Goal: Ask a question: Seek information or help from site administrators or community

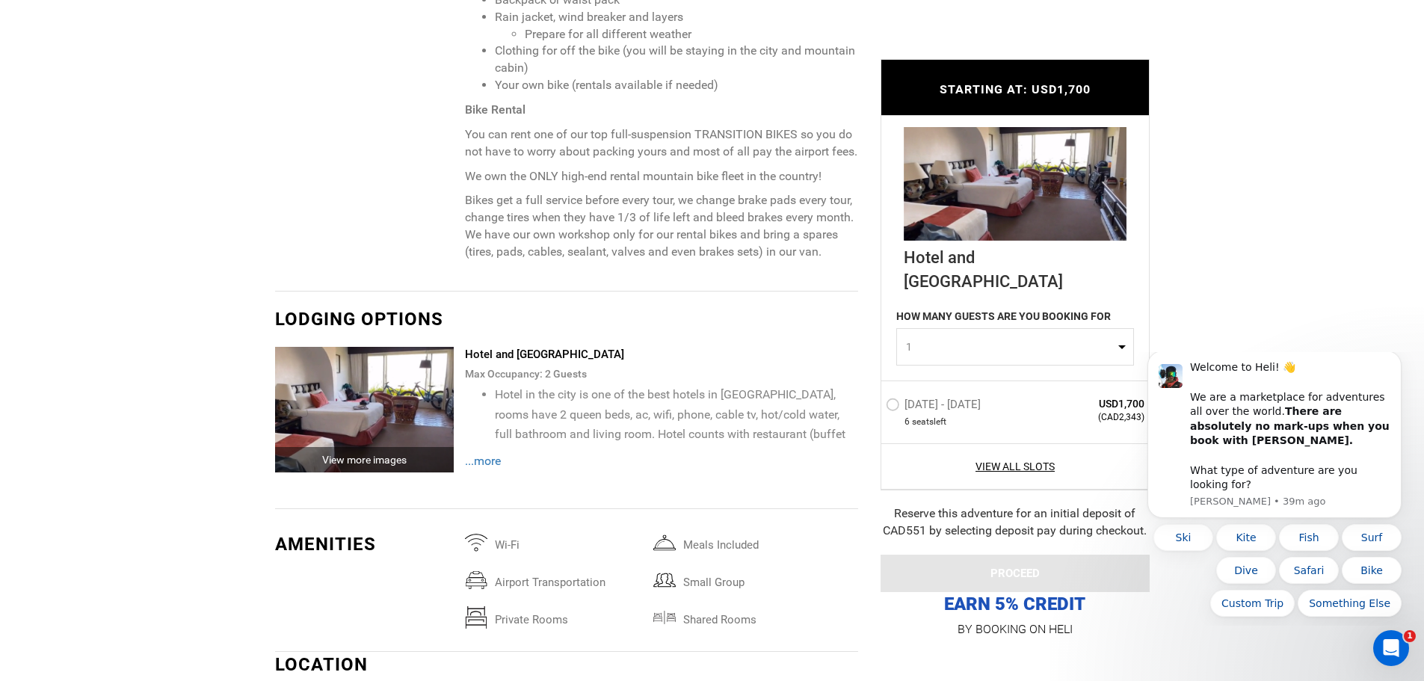
scroll to position [1794, 0]
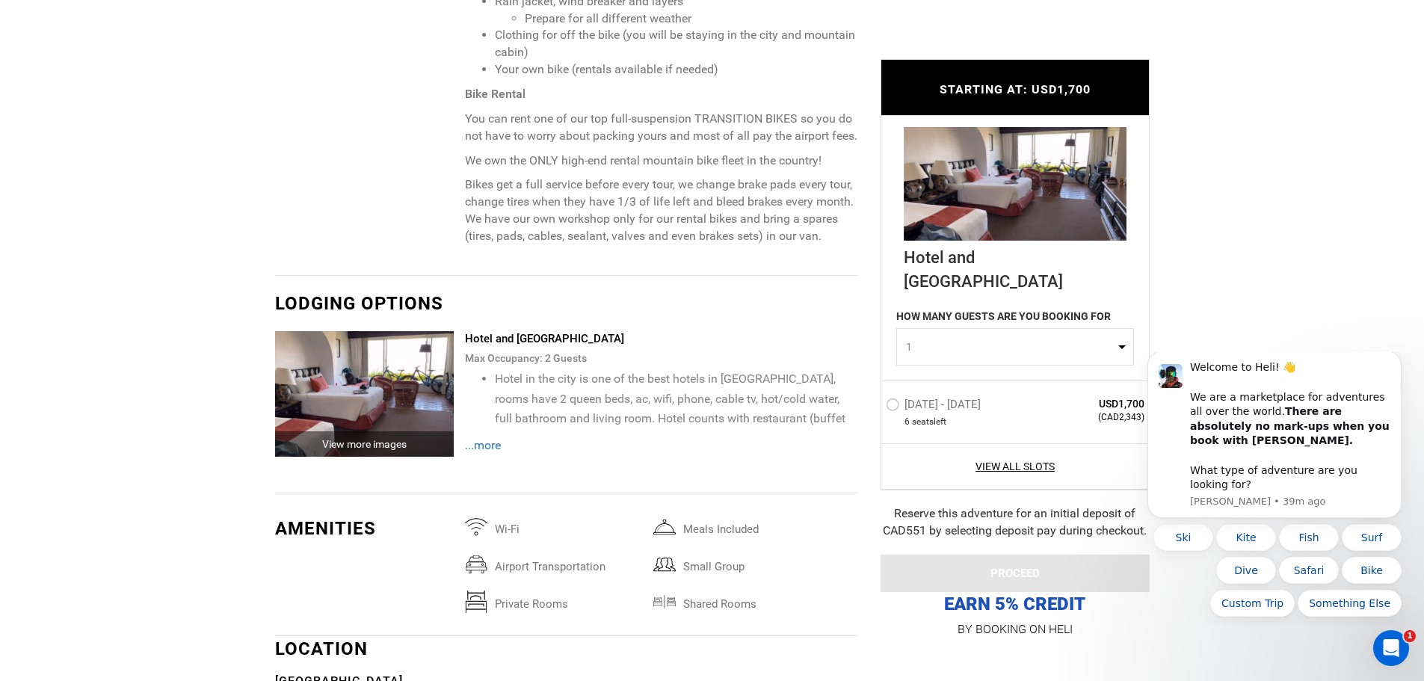
click at [482, 443] on span "...more" at bounding box center [483, 445] width 36 height 14
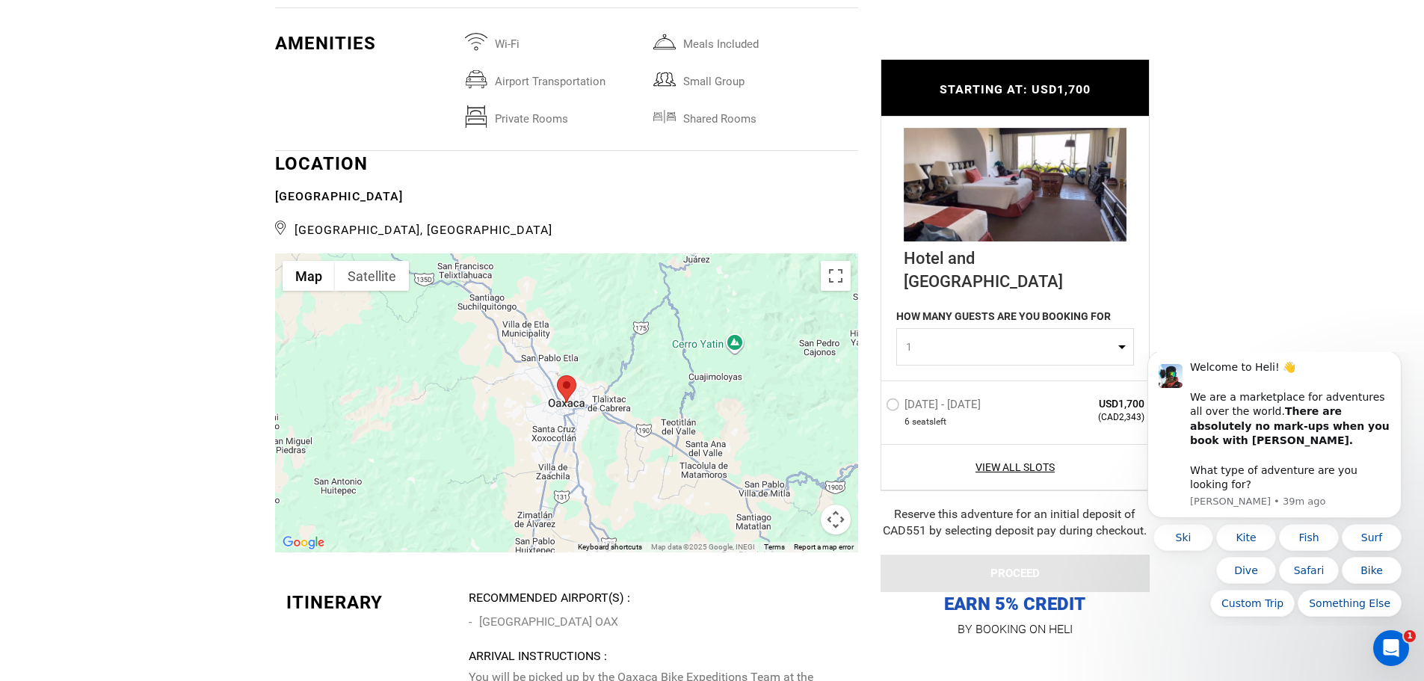
scroll to position [2392, 0]
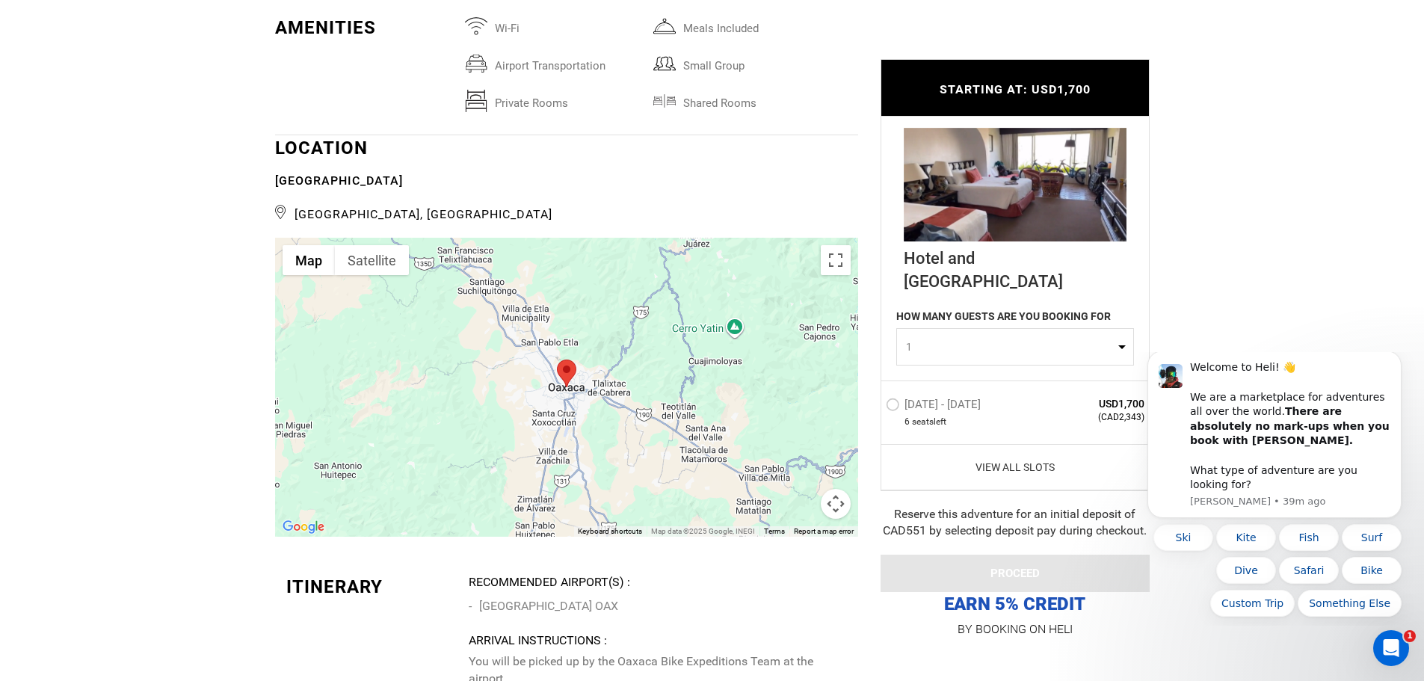
click at [1000, 463] on link "View All Slots" at bounding box center [1015, 466] width 259 height 15
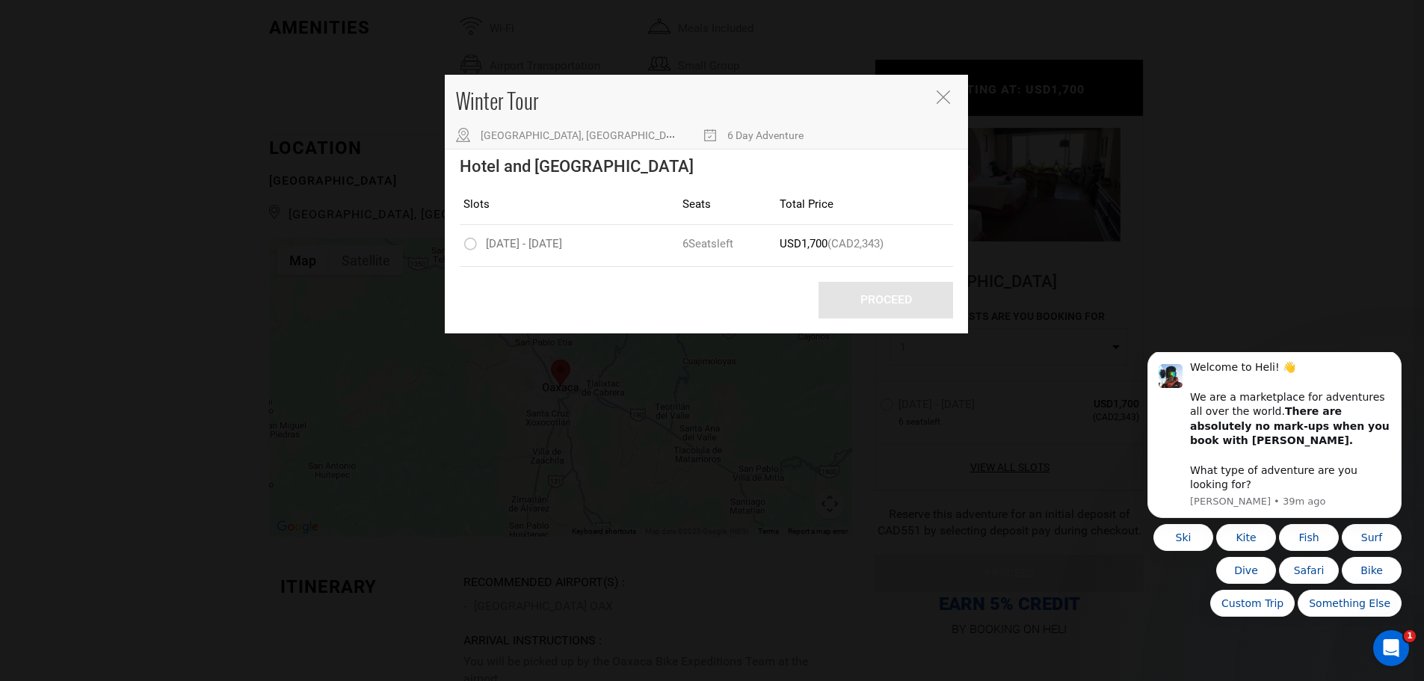
click at [952, 96] on button "Close" at bounding box center [945, 98] width 16 height 16
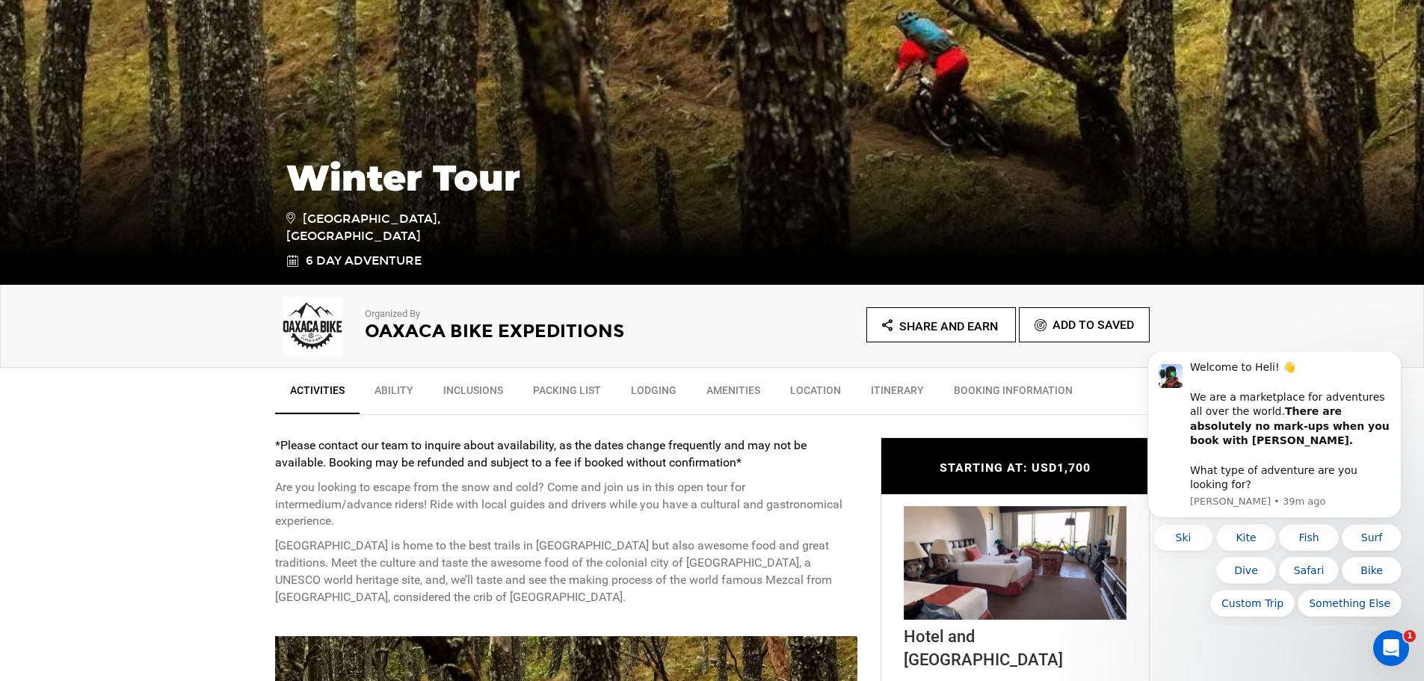
scroll to position [299, 0]
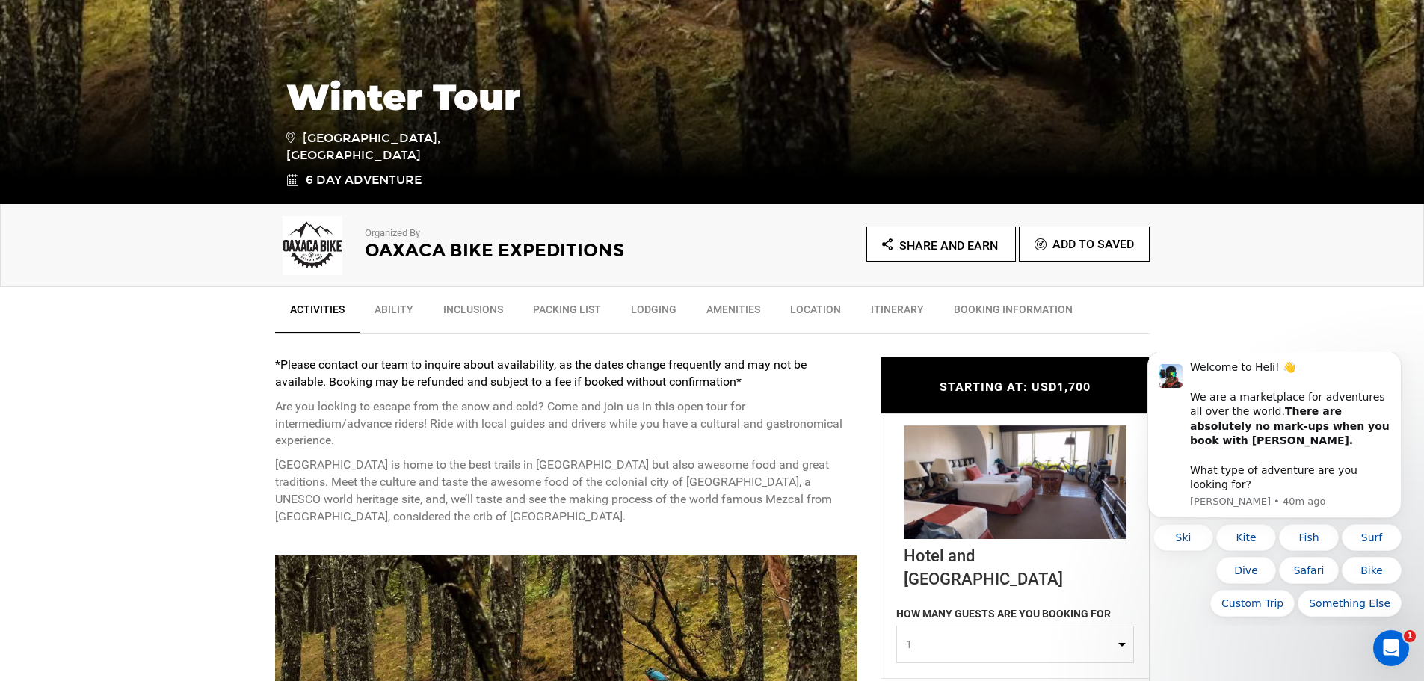
click at [898, 308] on link "Itinerary" at bounding box center [897, 313] width 83 height 37
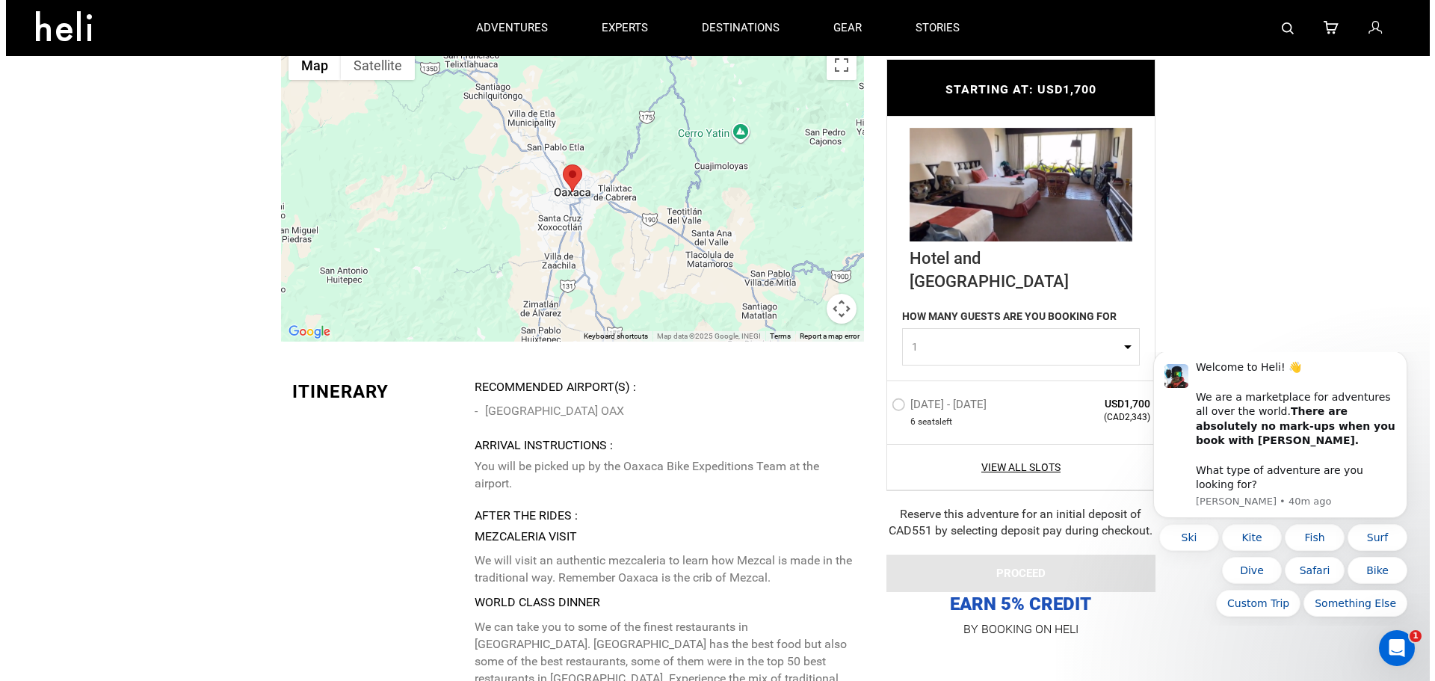
scroll to position [2436, 0]
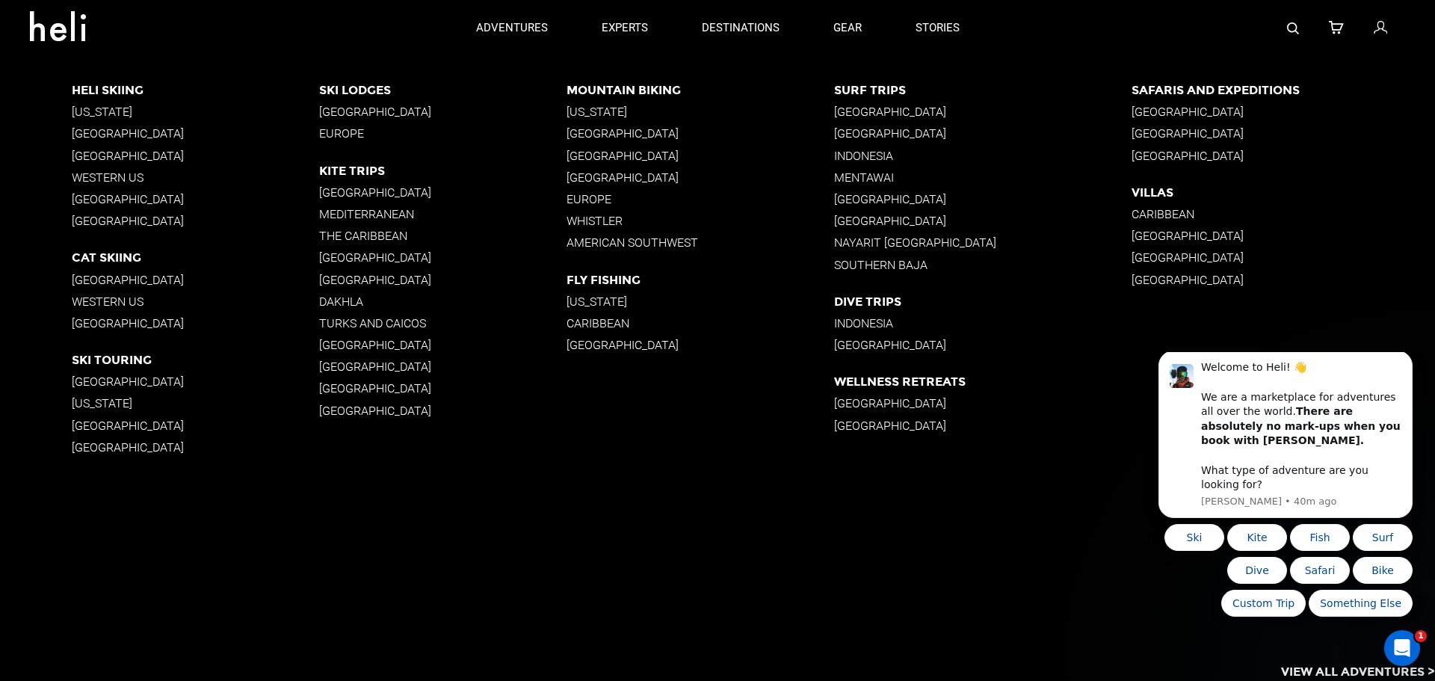
click at [593, 133] on p "[GEOGRAPHIC_DATA]" at bounding box center [700, 133] width 267 height 14
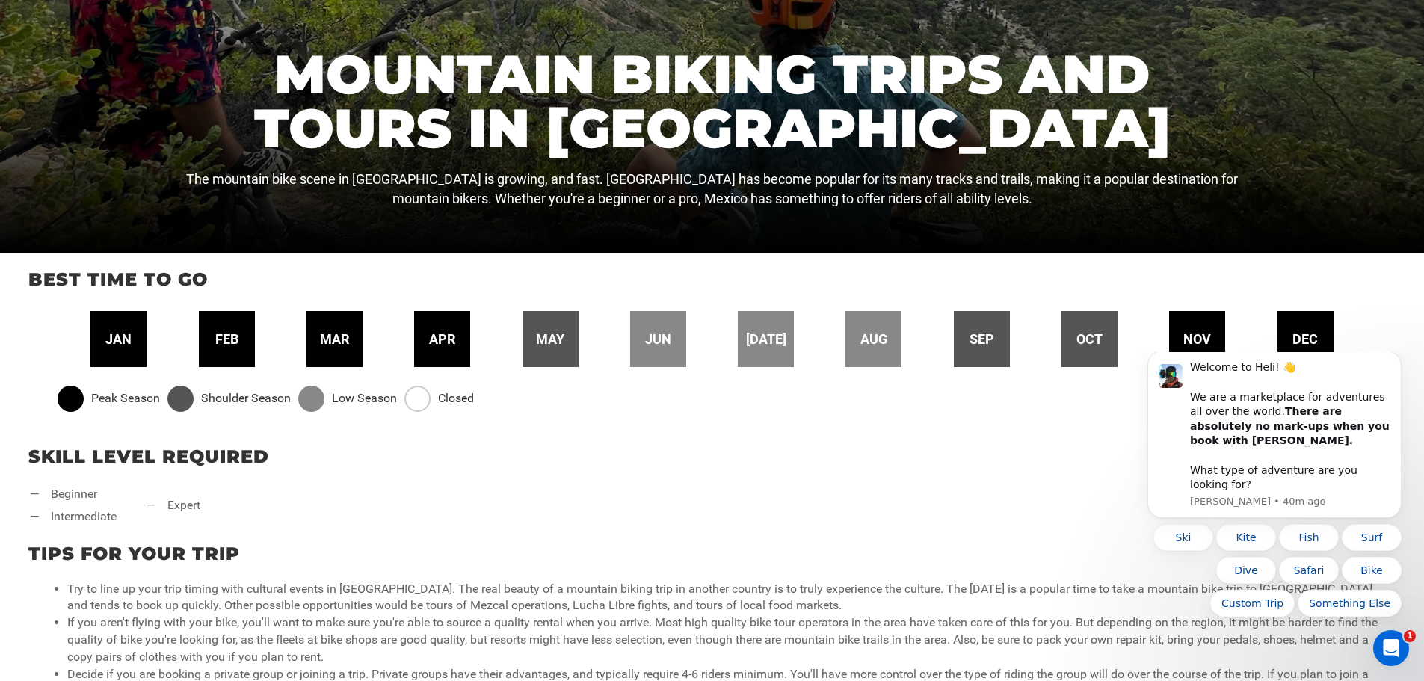
scroll to position [374, 0]
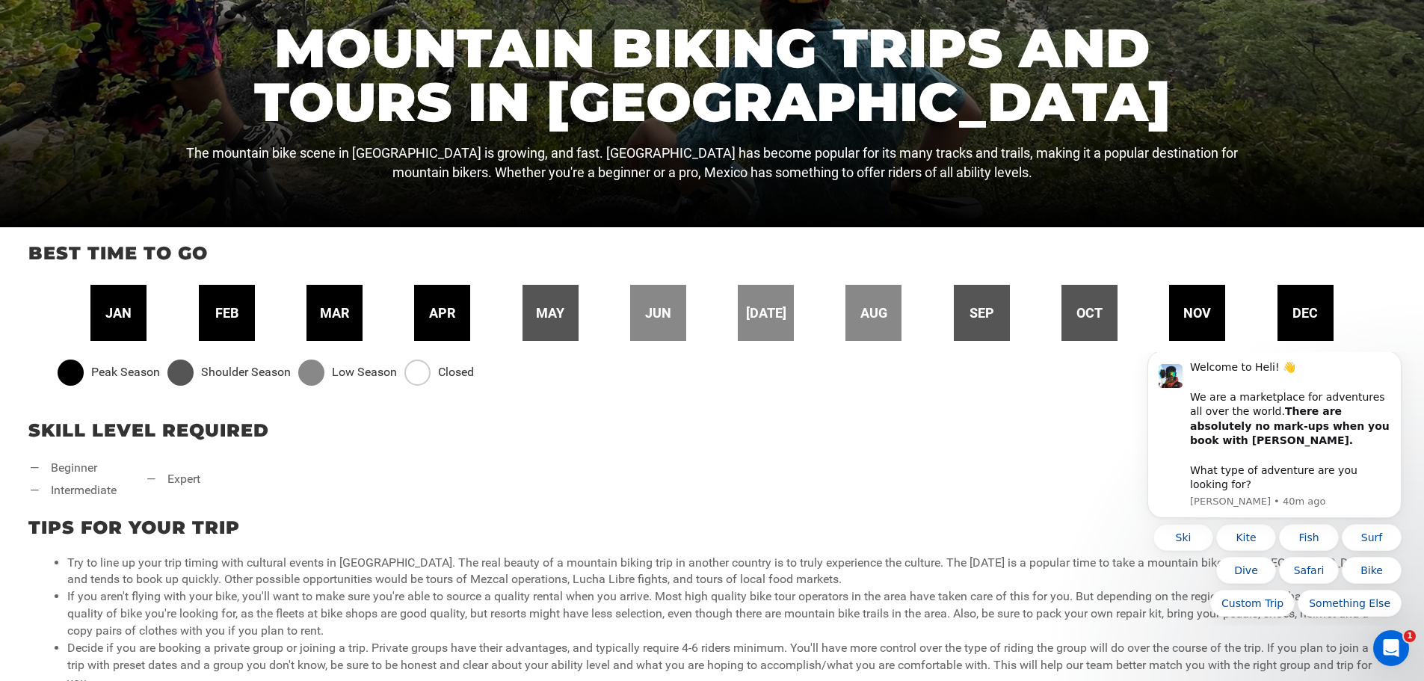
click at [1304, 315] on span "dec" at bounding box center [1305, 313] width 25 height 19
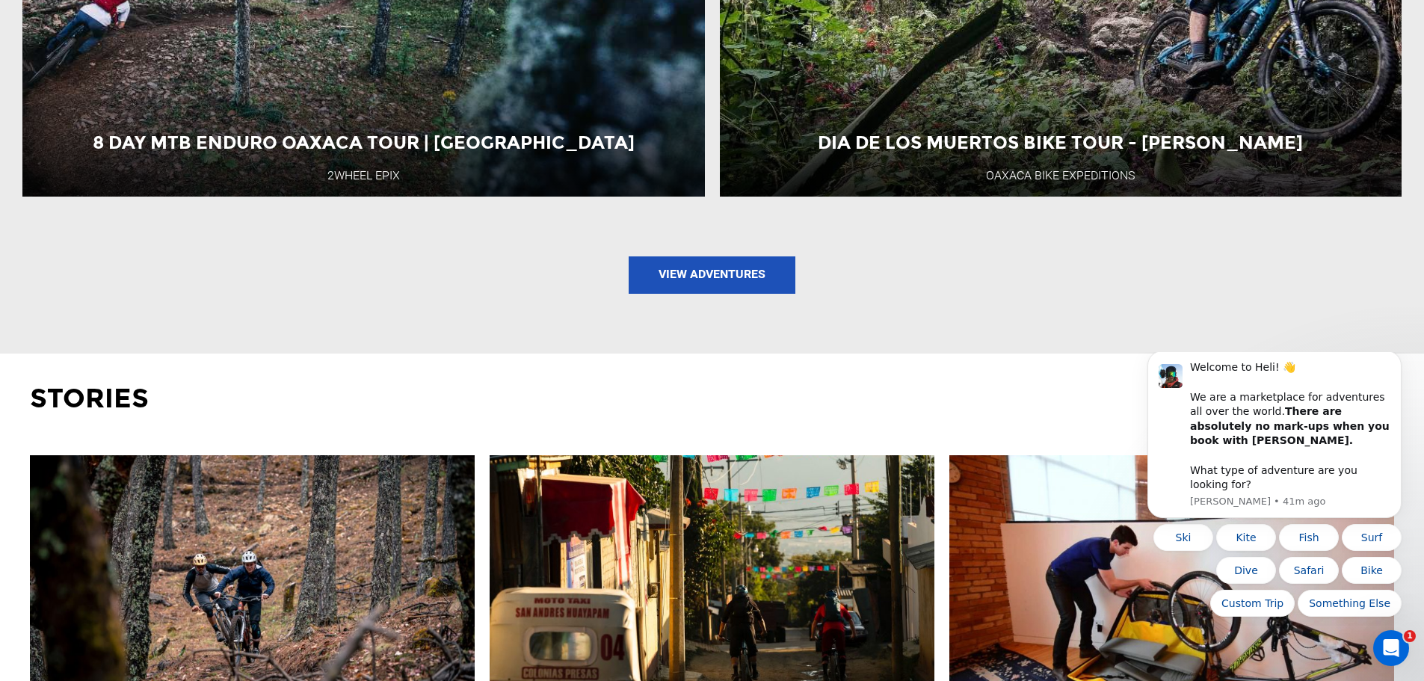
scroll to position [2243, 0]
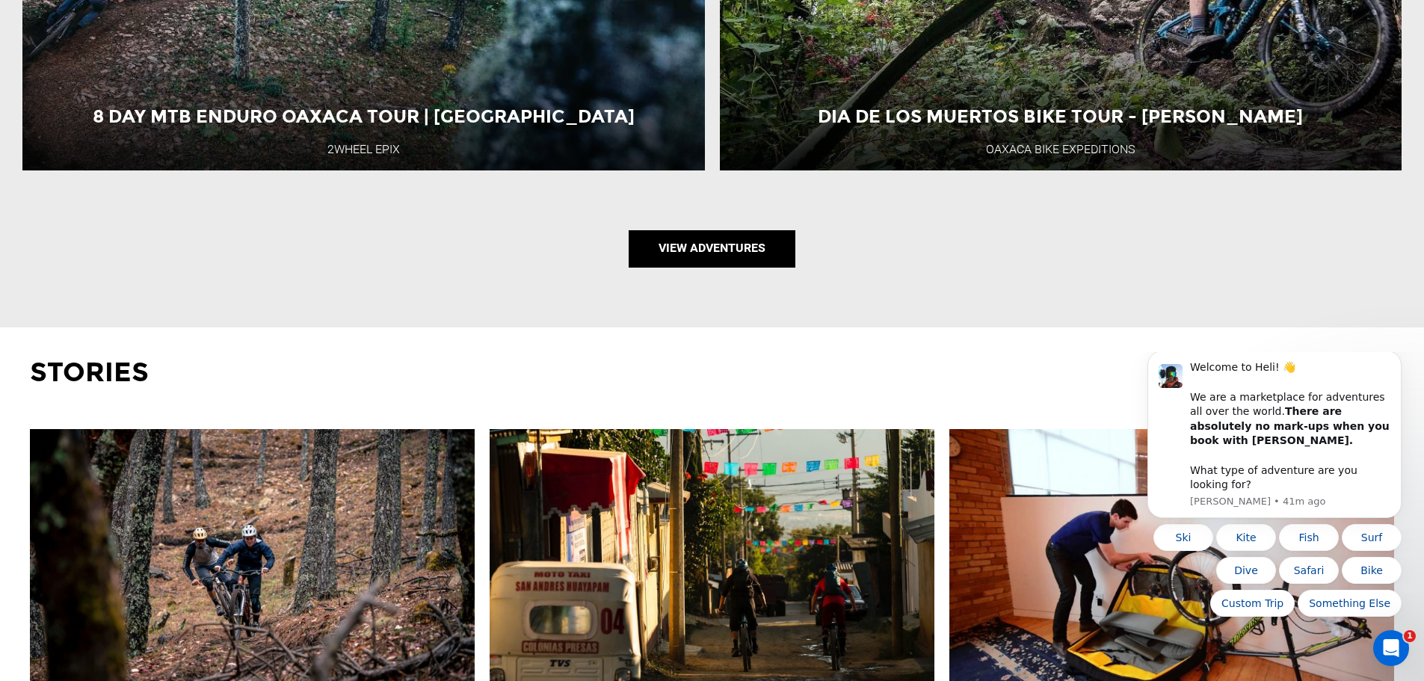
click at [695, 246] on link "View Adventures" at bounding box center [712, 248] width 167 height 37
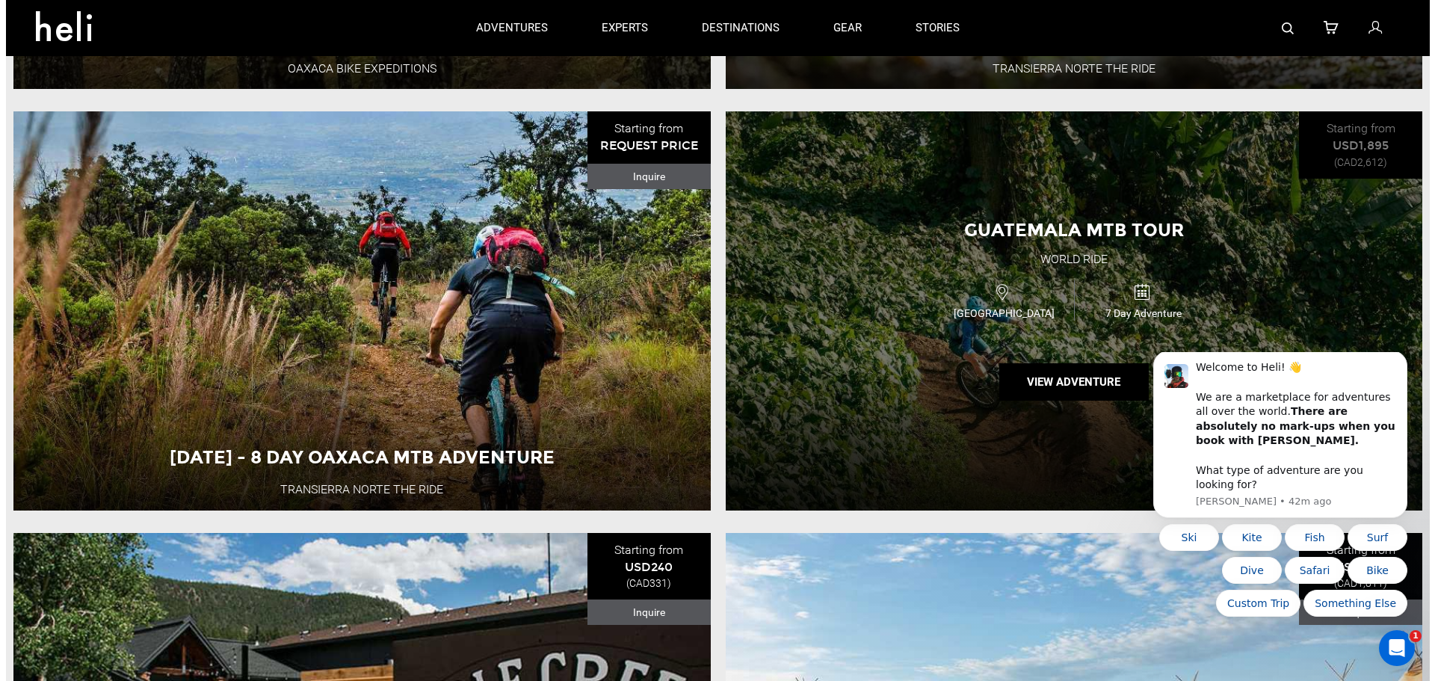
scroll to position [1720, 0]
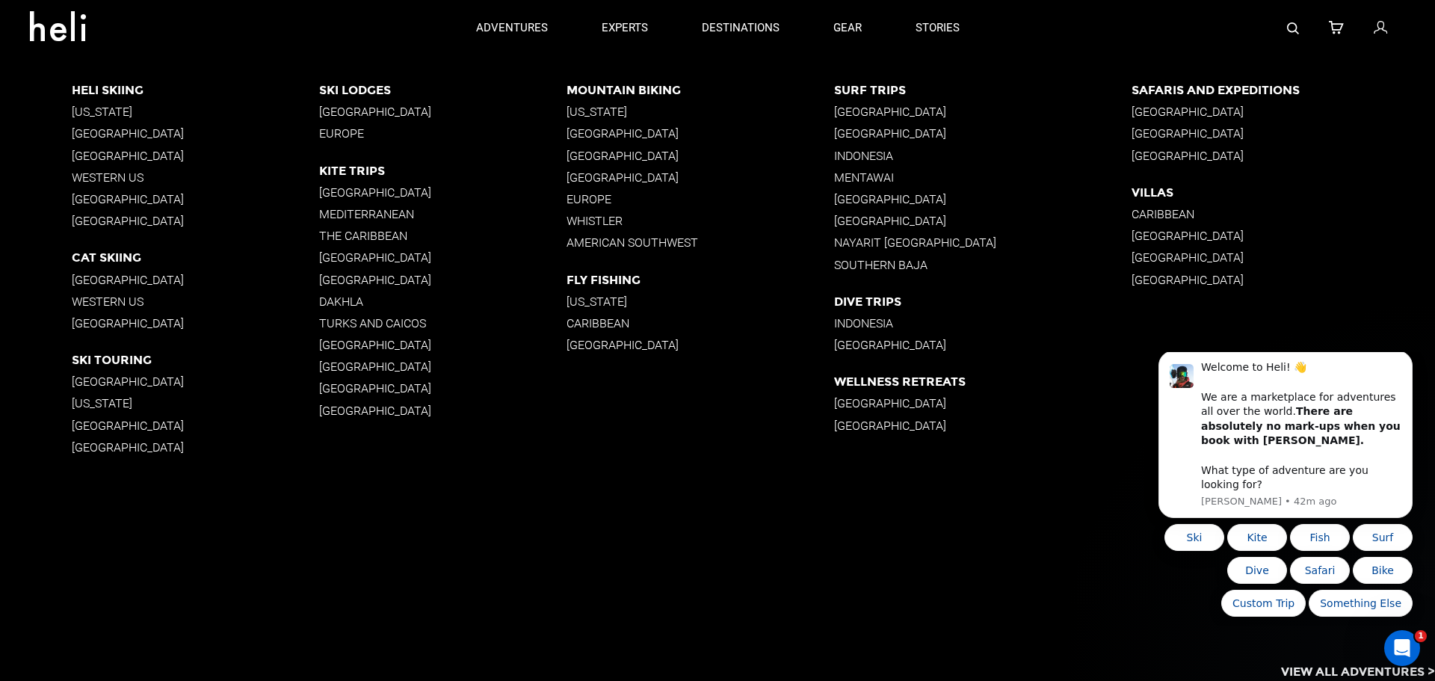
click at [587, 135] on p "[GEOGRAPHIC_DATA]" at bounding box center [700, 133] width 267 height 14
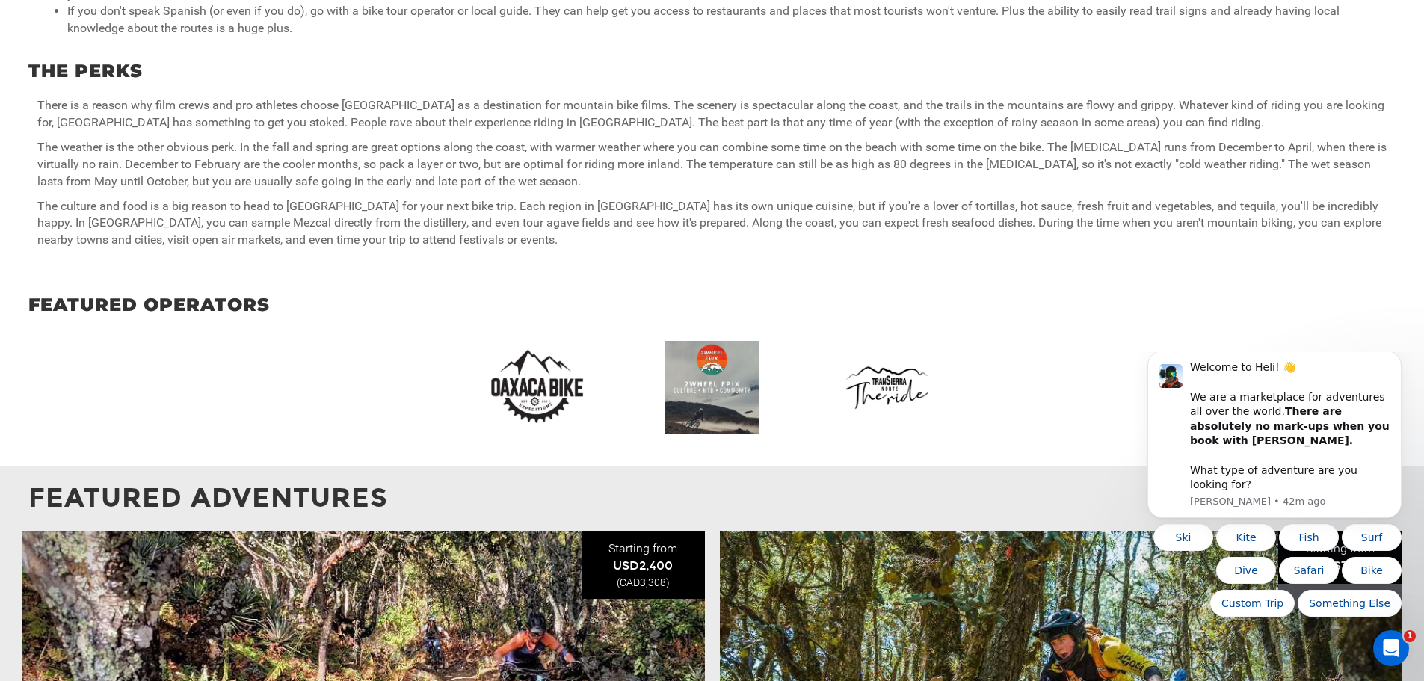
scroll to position [1420, 0]
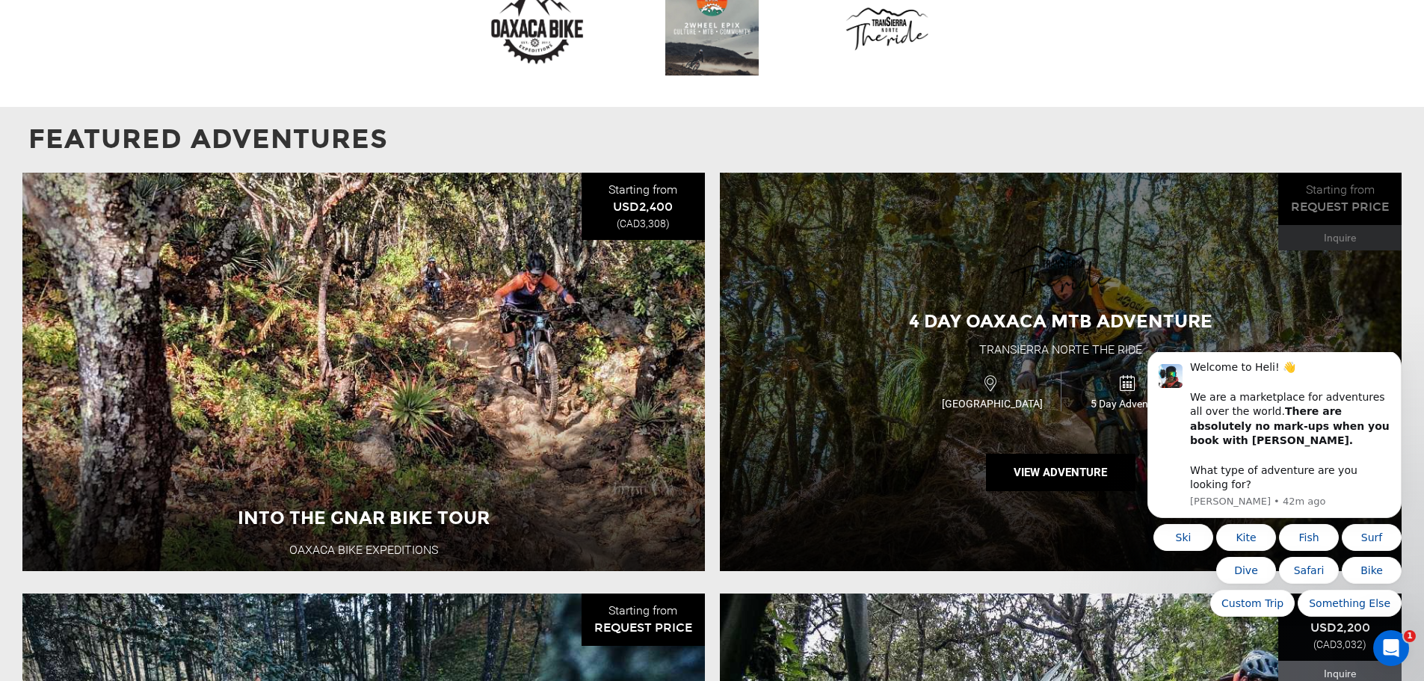
click at [843, 385] on div "4 Day Oaxaca MTB Adventure Transierra Norte THE RIDE Mexico 5 Day Adventure Vie…" at bounding box center [1061, 372] width 683 height 398
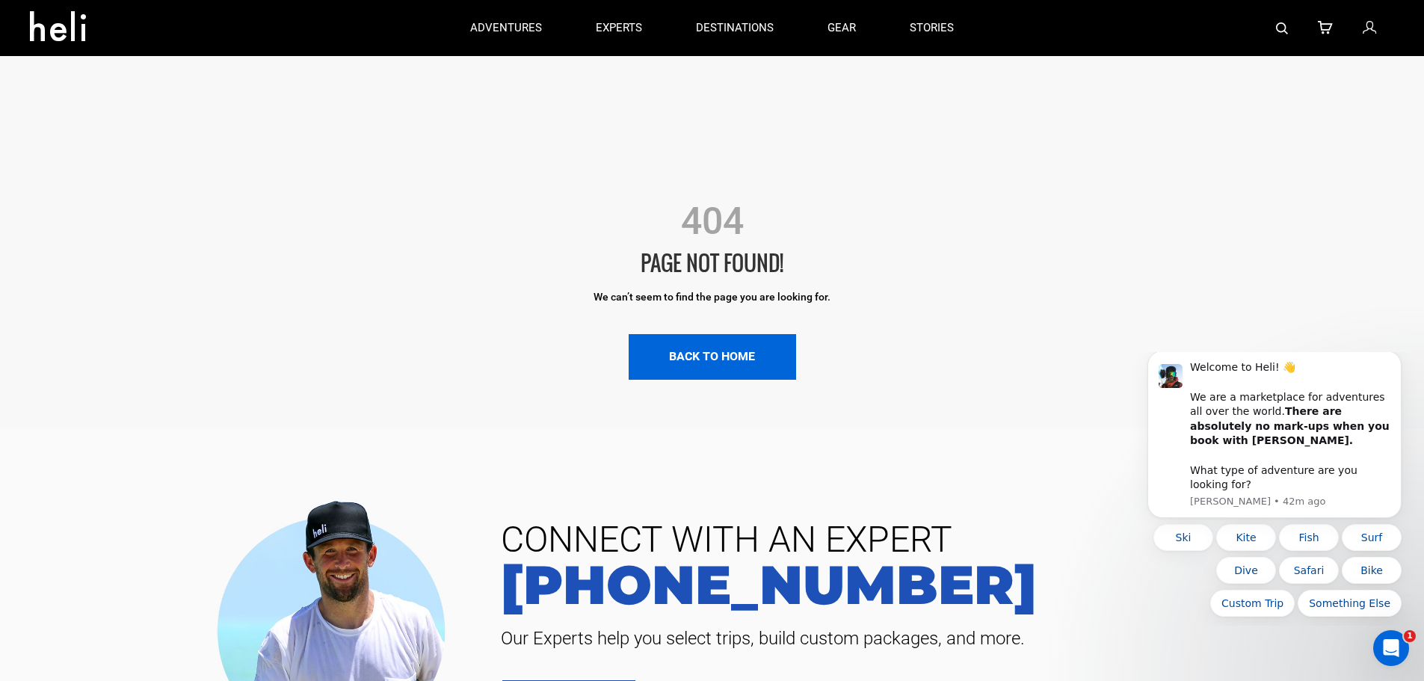
click at [711, 356] on link "BACK TO HOME" at bounding box center [712, 357] width 167 height 46
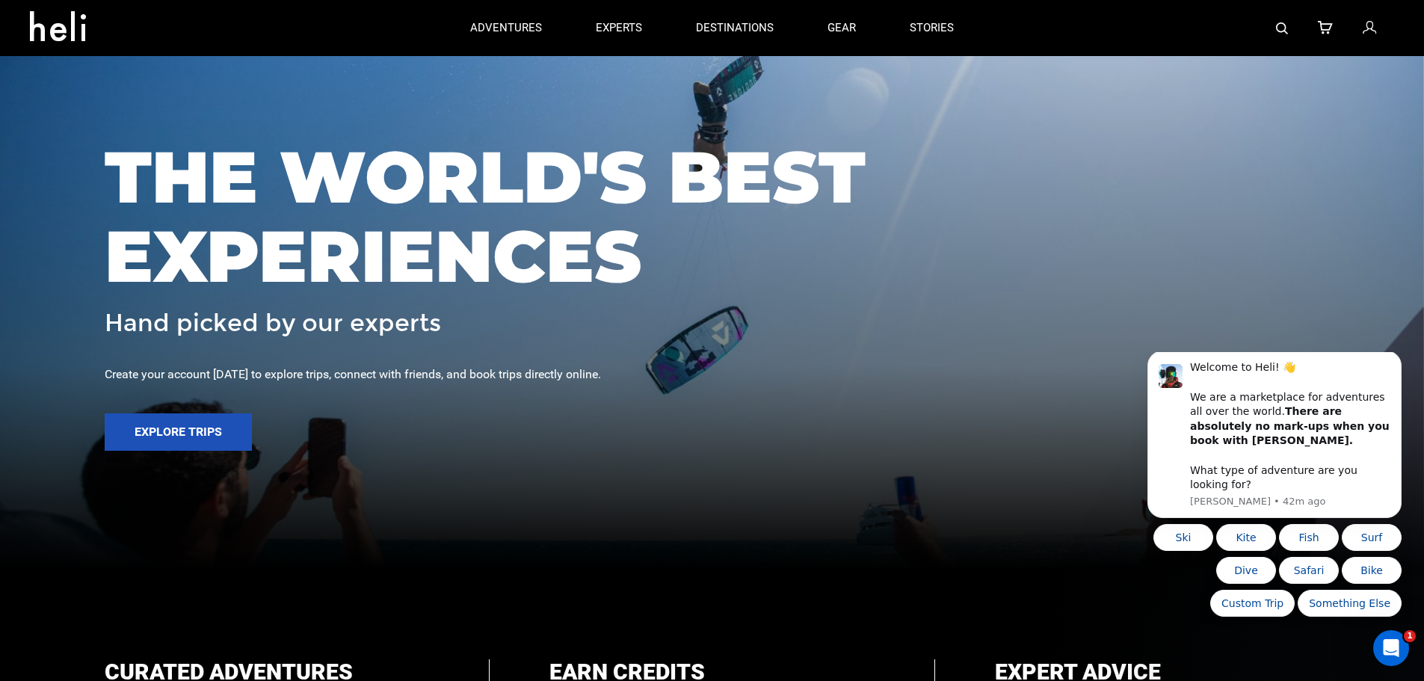
scroll to position [299, 0]
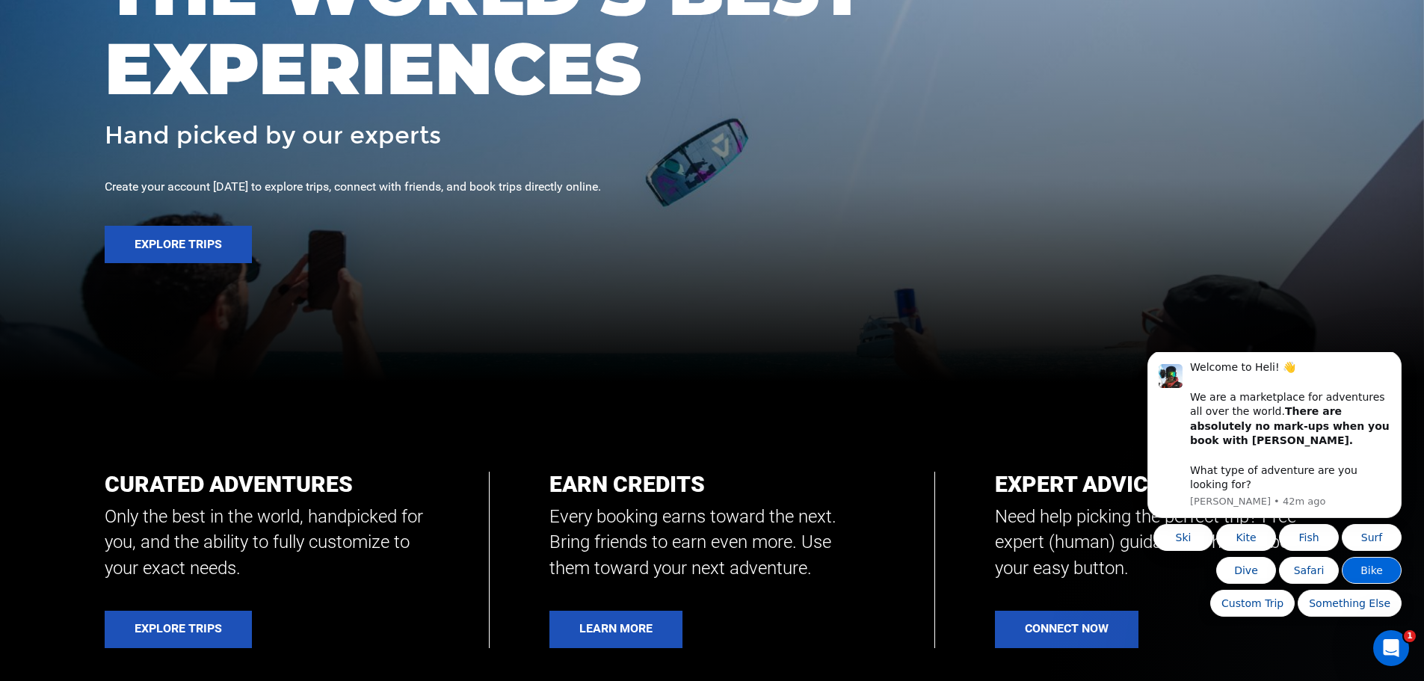
click at [1372, 573] on button "Bike" at bounding box center [1372, 570] width 60 height 27
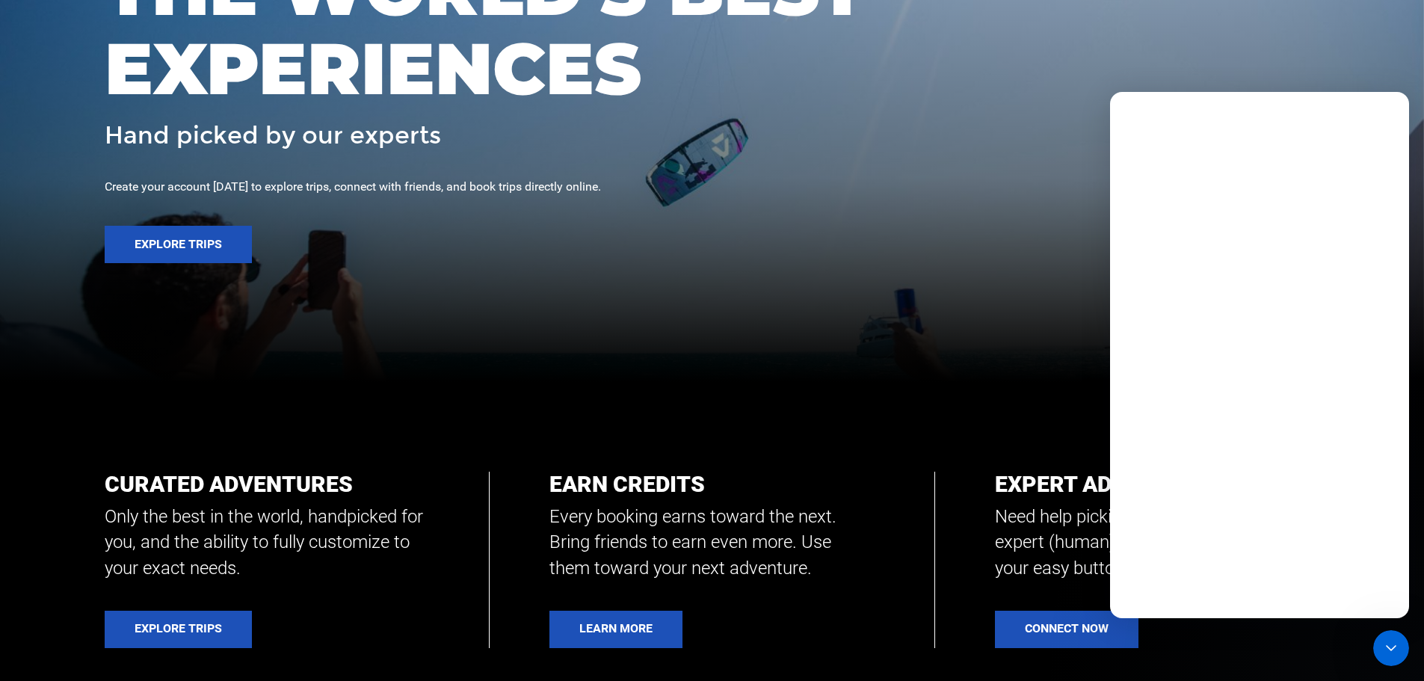
scroll to position [0, 0]
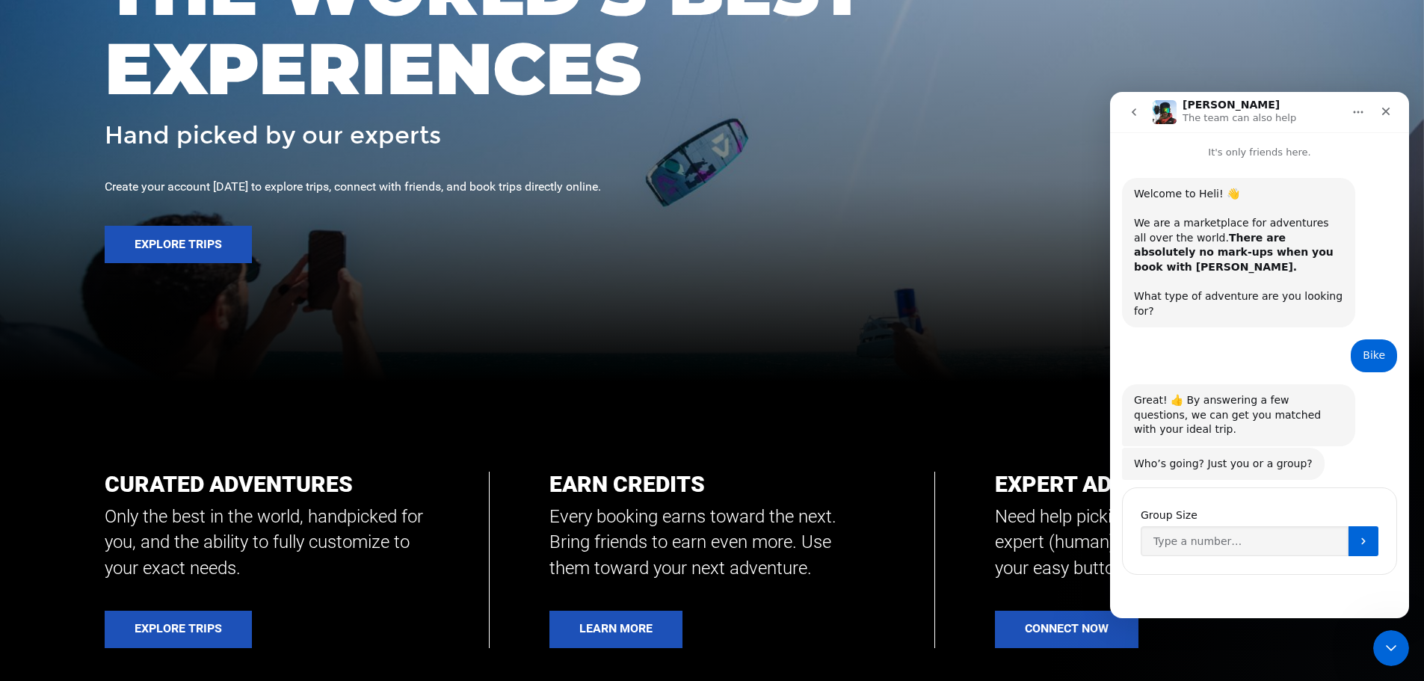
click at [1179, 526] on input "Group Size" at bounding box center [1245, 541] width 208 height 30
click at [1178, 526] on input "Group Size" at bounding box center [1245, 541] width 208 height 30
type input "2"
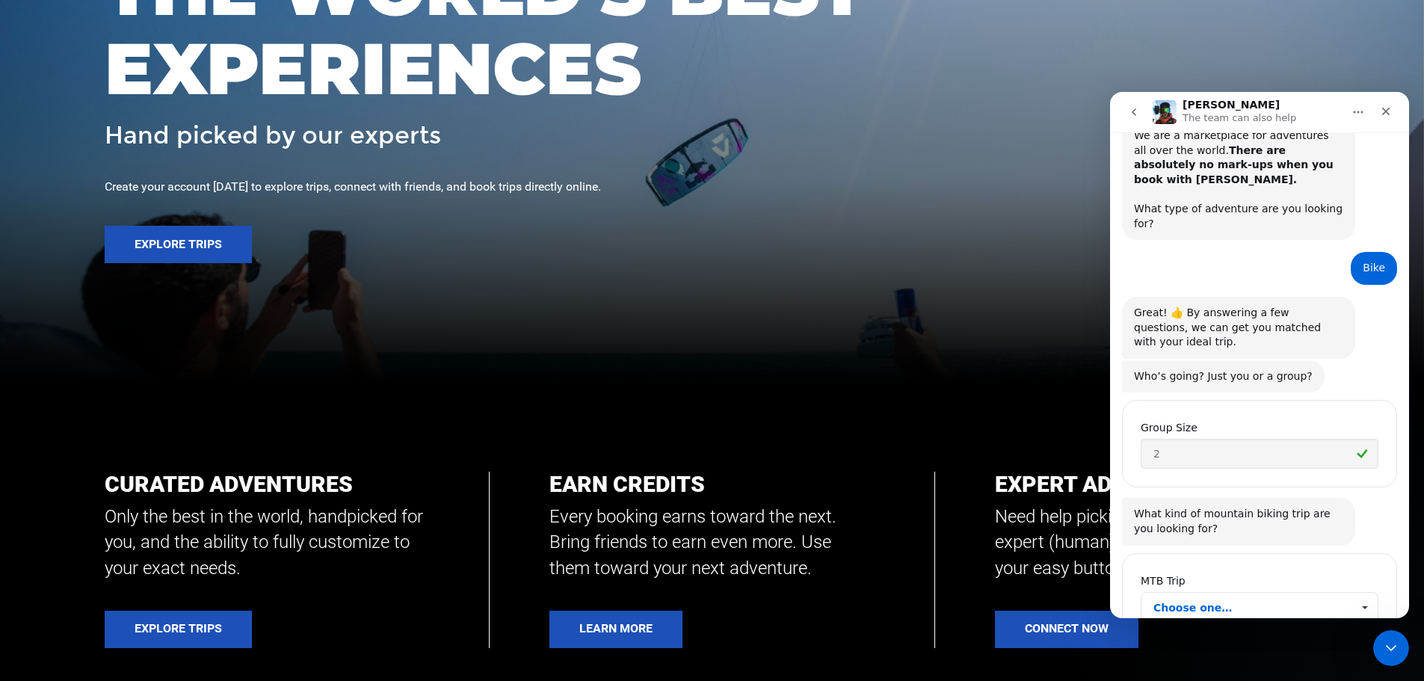
scroll to position [107, 0]
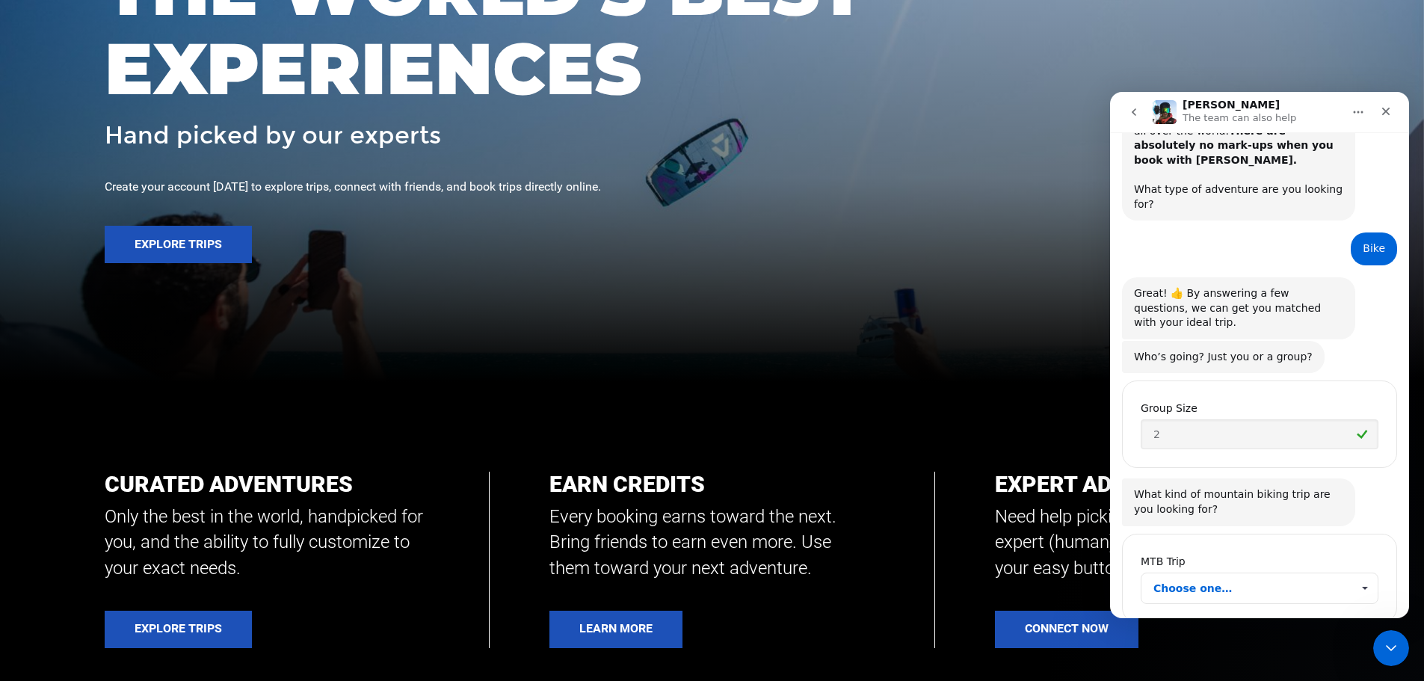
click at [1225, 573] on span "Choose one…" at bounding box center [1253, 588] width 198 height 30
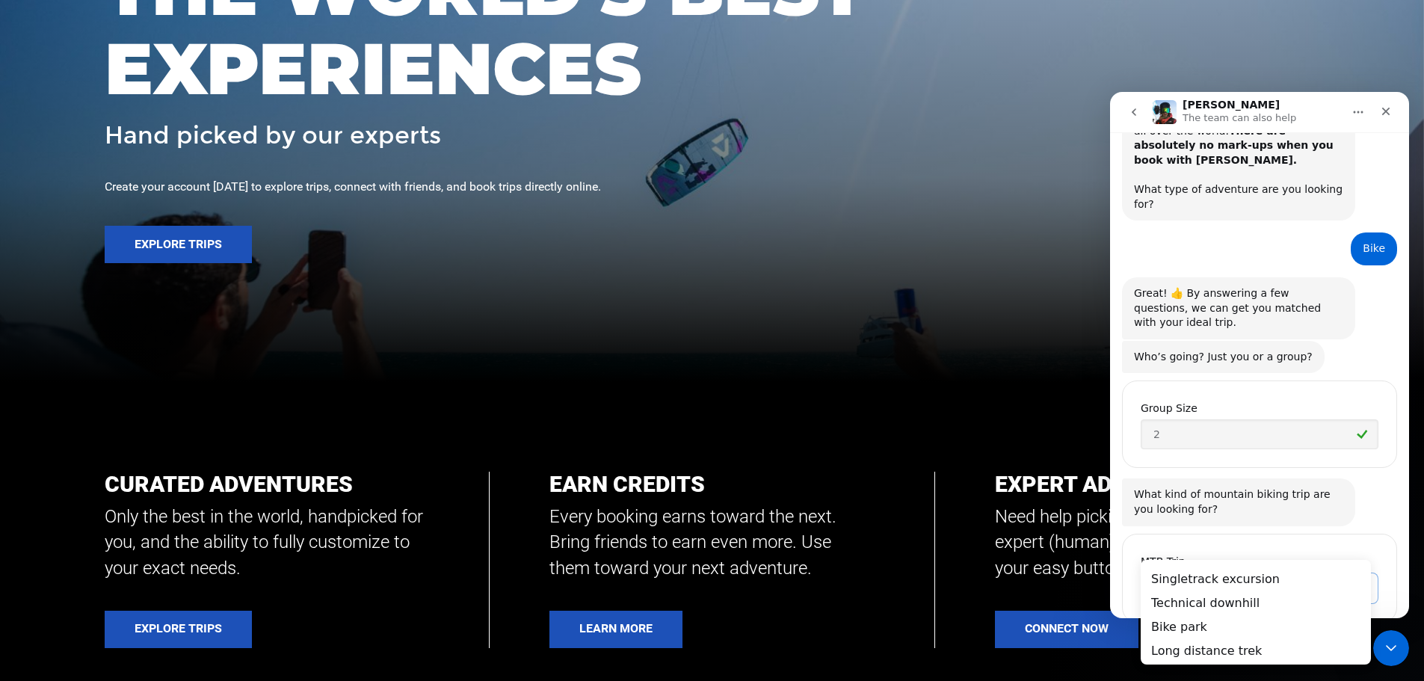
scroll to position [0, 0]
click at [1211, 580] on div "Singletrack excursion" at bounding box center [1256, 579] width 230 height 24
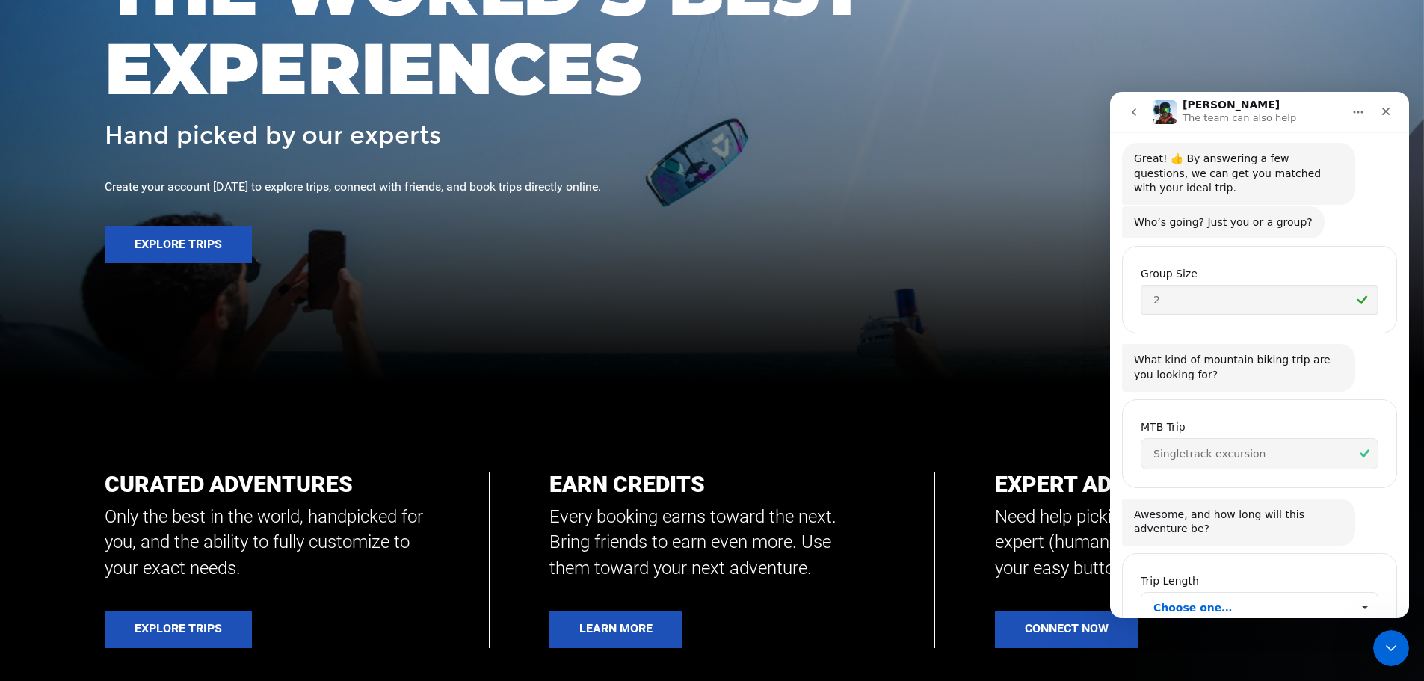
scroll to position [261, 0]
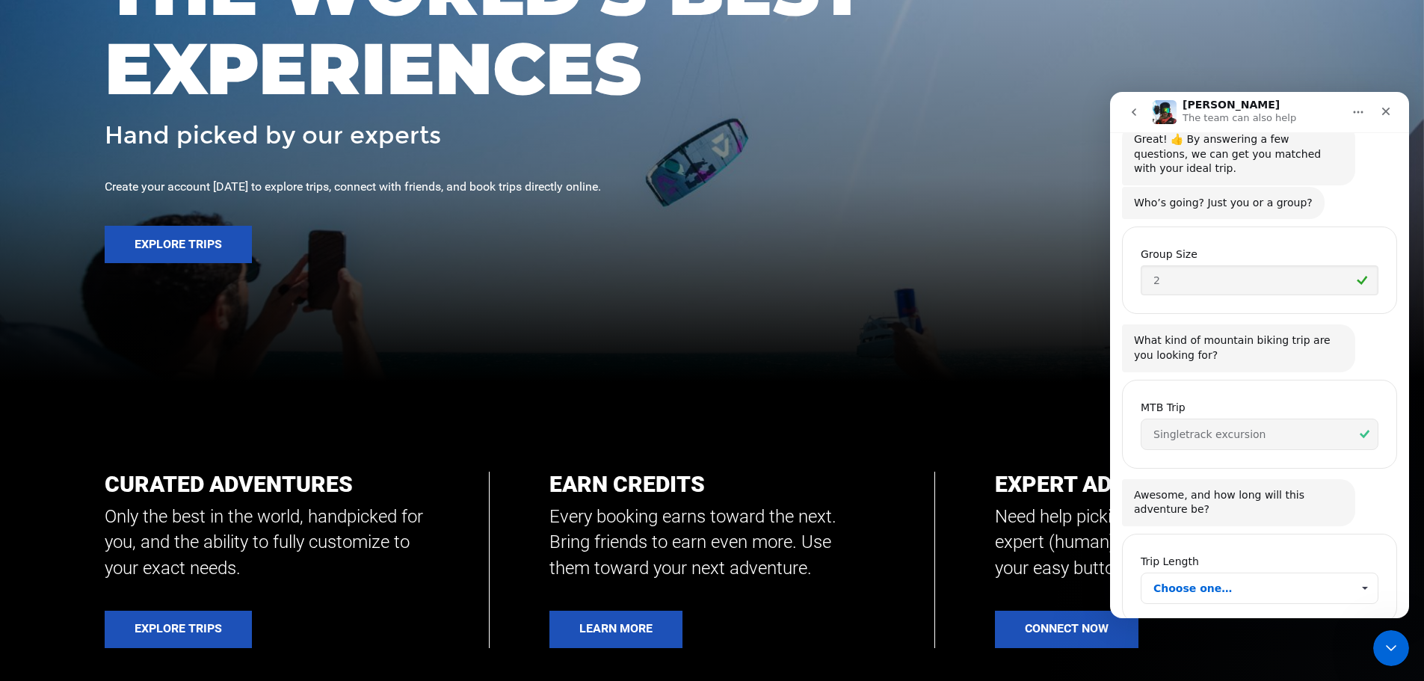
click at [1196, 573] on span "Choose one…" at bounding box center [1253, 588] width 198 height 30
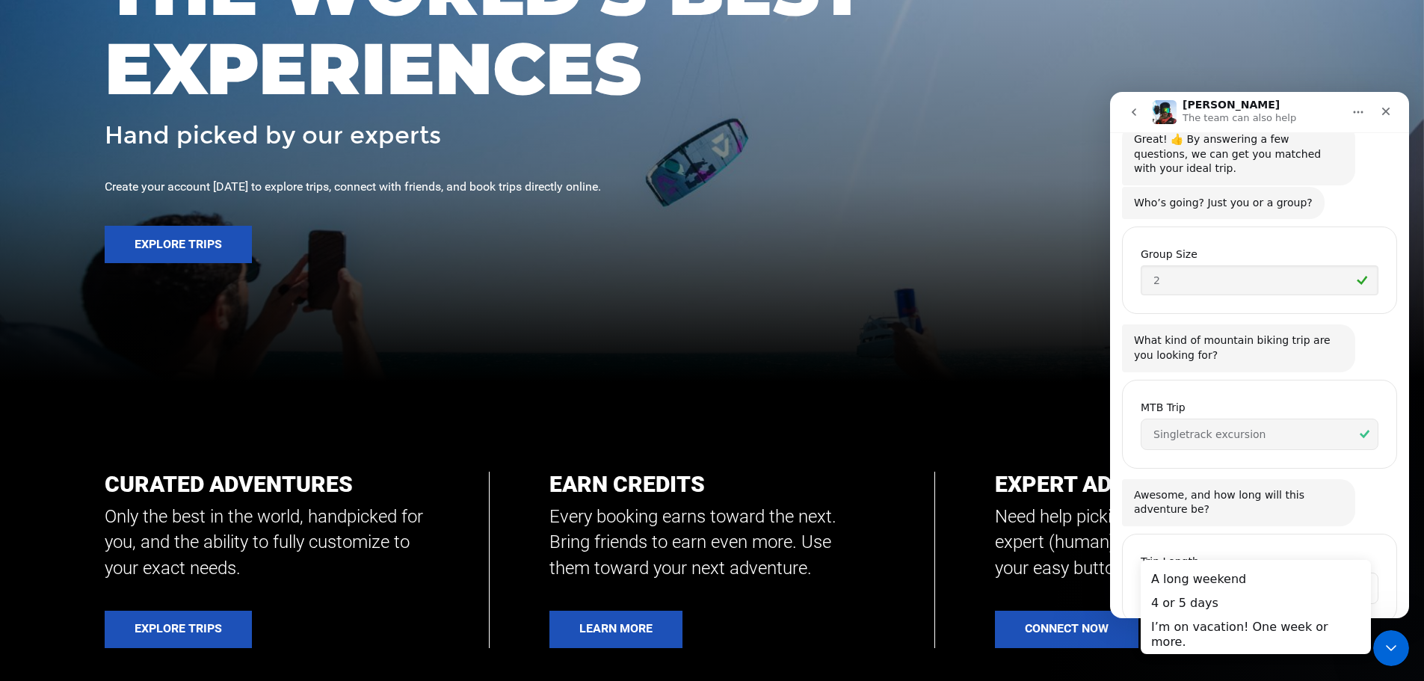
scroll to position [0, 0]
click at [1183, 603] on div "4 or 5 days" at bounding box center [1256, 603] width 230 height 24
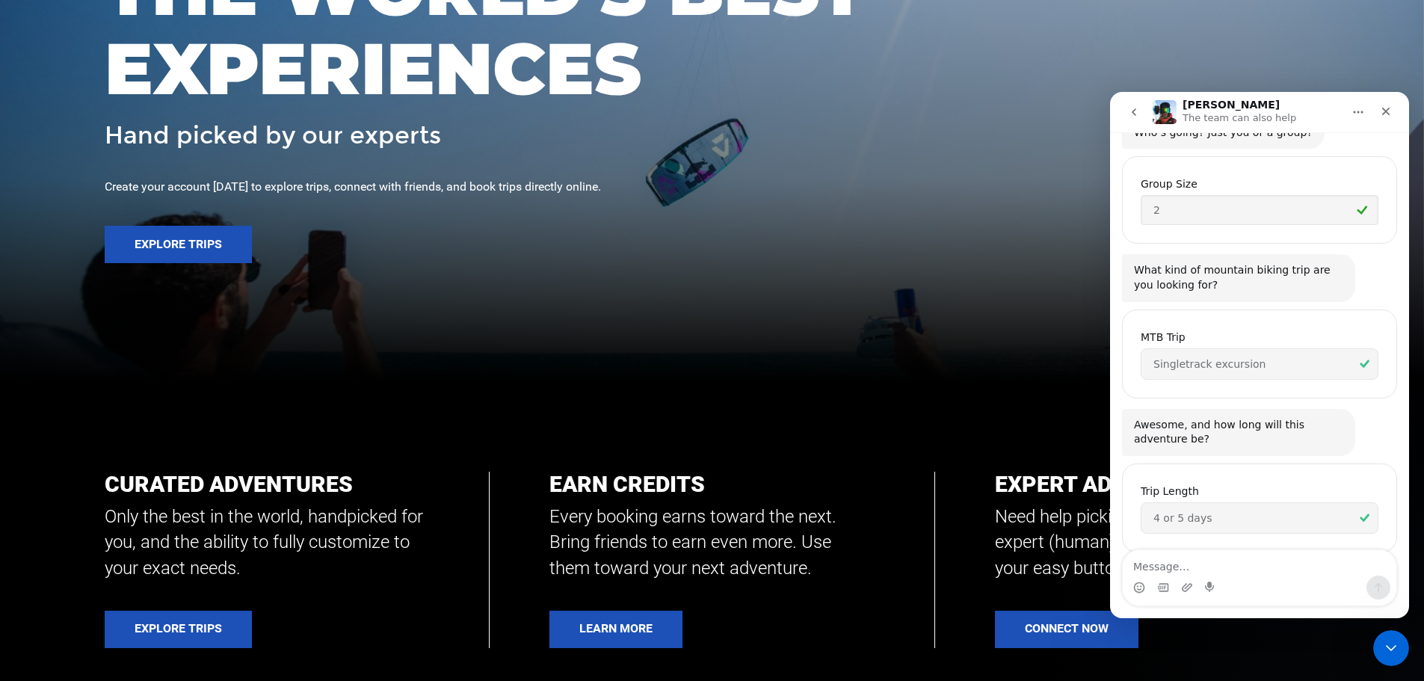
scroll to position [378, 0]
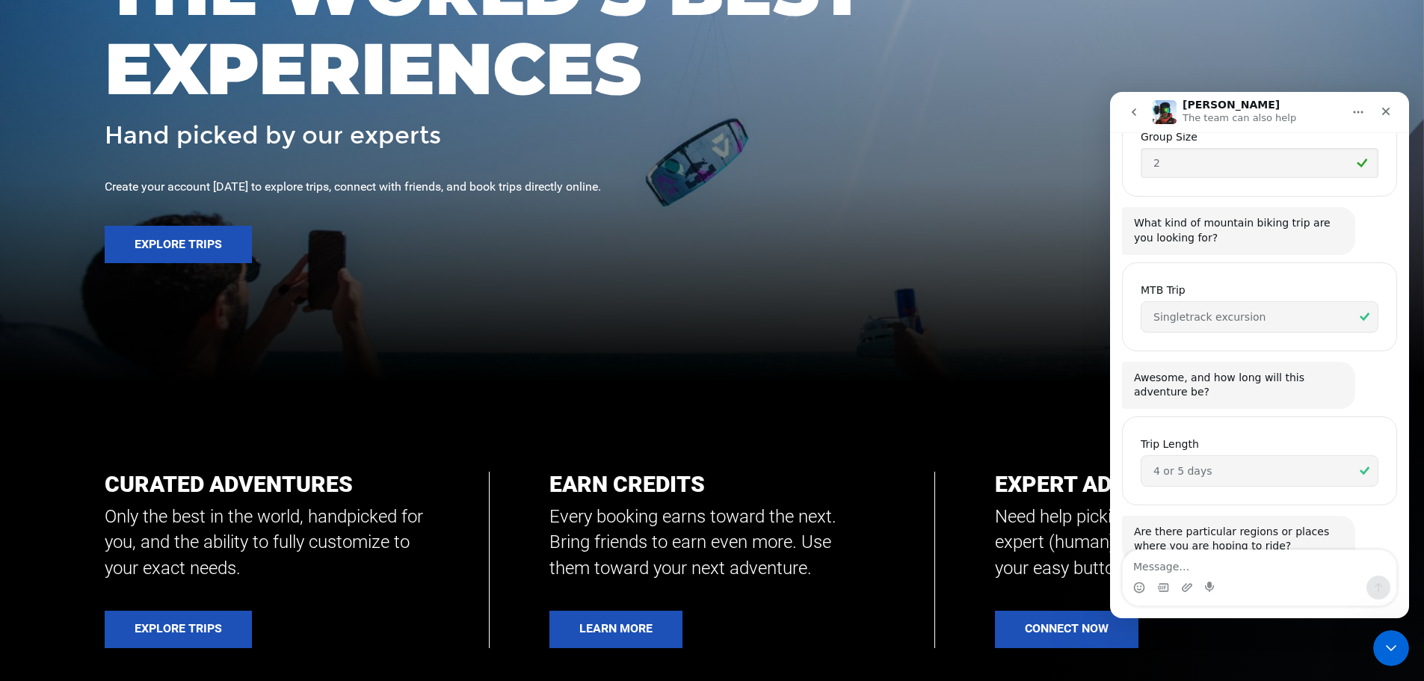
click at [1162, 570] on textarea "Message…" at bounding box center [1260, 562] width 274 height 25
type textarea "[GEOGRAPHIC_DATA]"
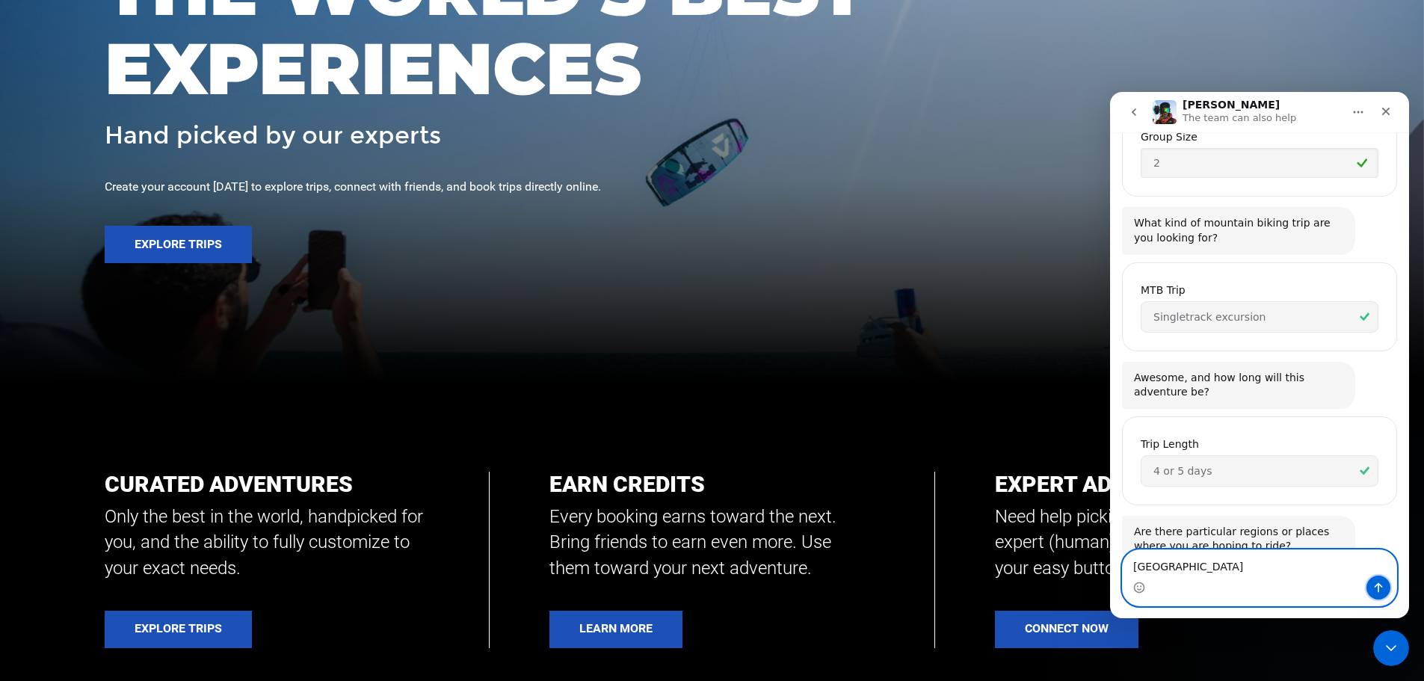
click at [1379, 588] on icon "Send a message…" at bounding box center [1379, 588] width 8 height 10
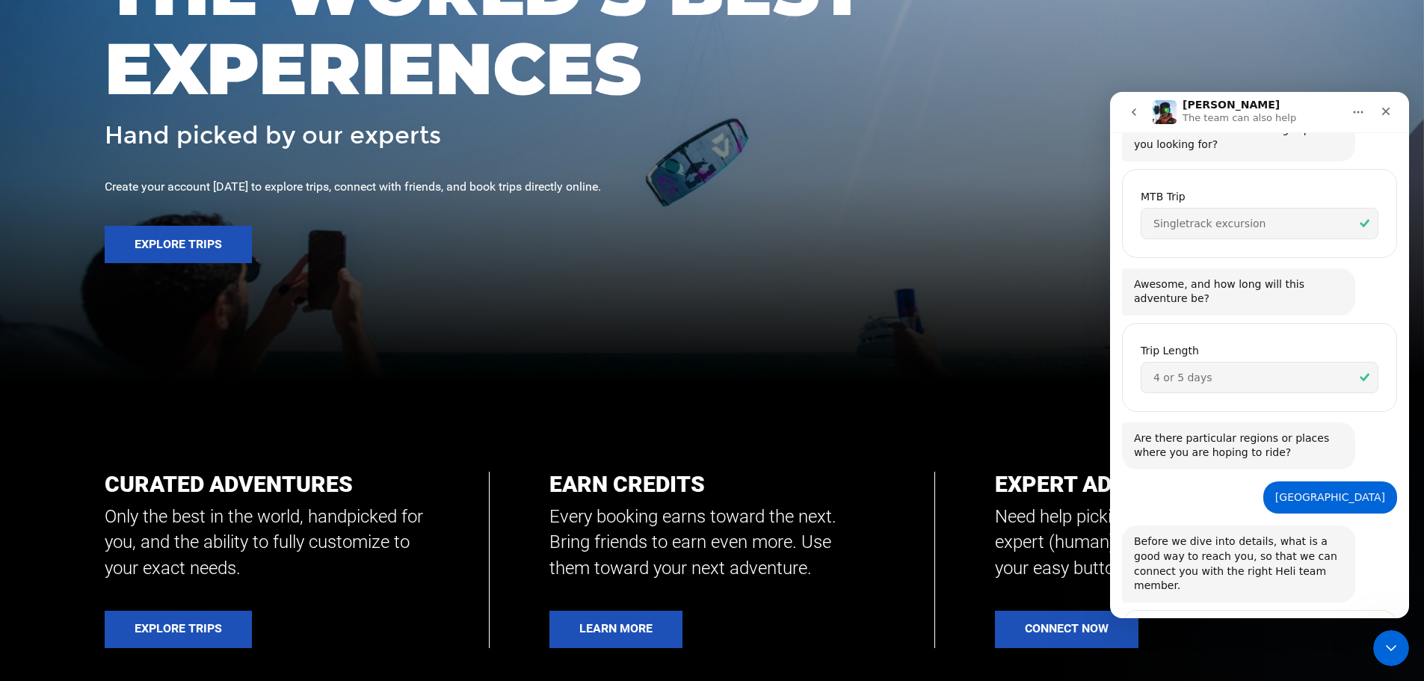
scroll to position [532, 0]
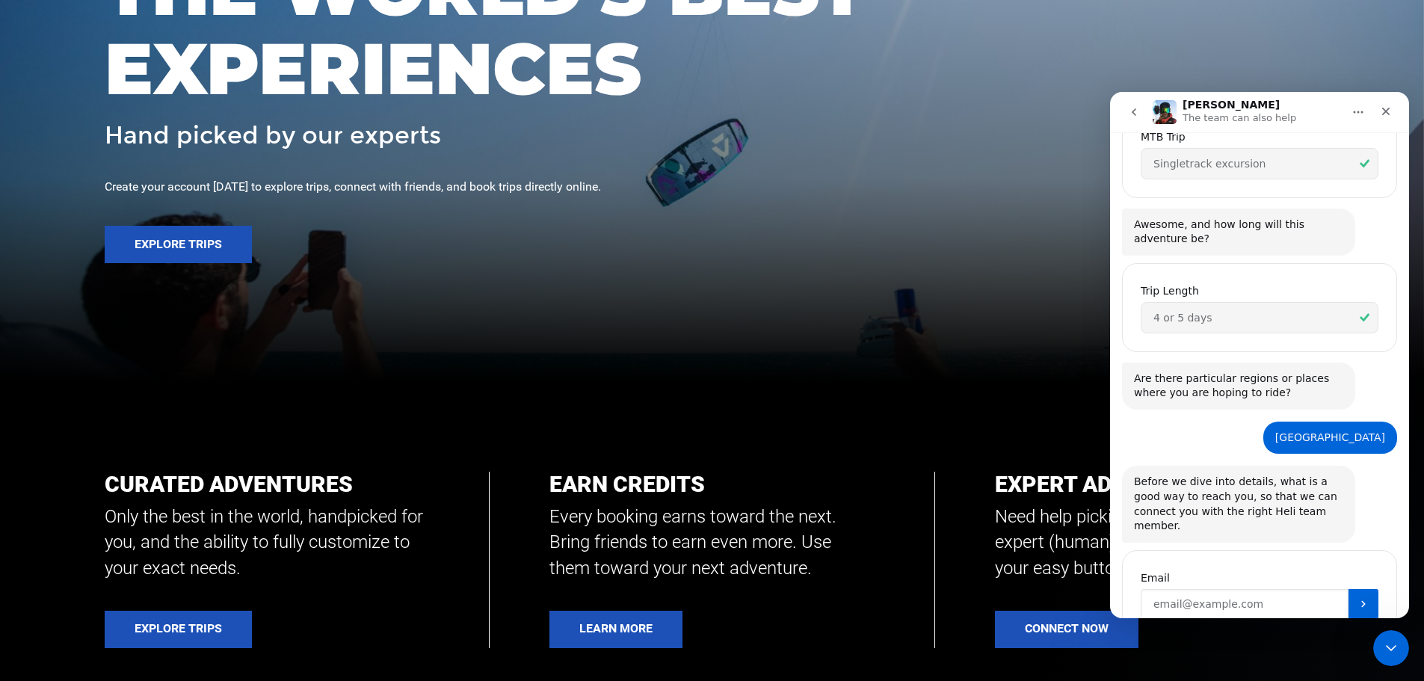
click at [1189, 589] on input "Enter your email" at bounding box center [1245, 604] width 208 height 30
type input "[EMAIL_ADDRESS][DOMAIN_NAME]"
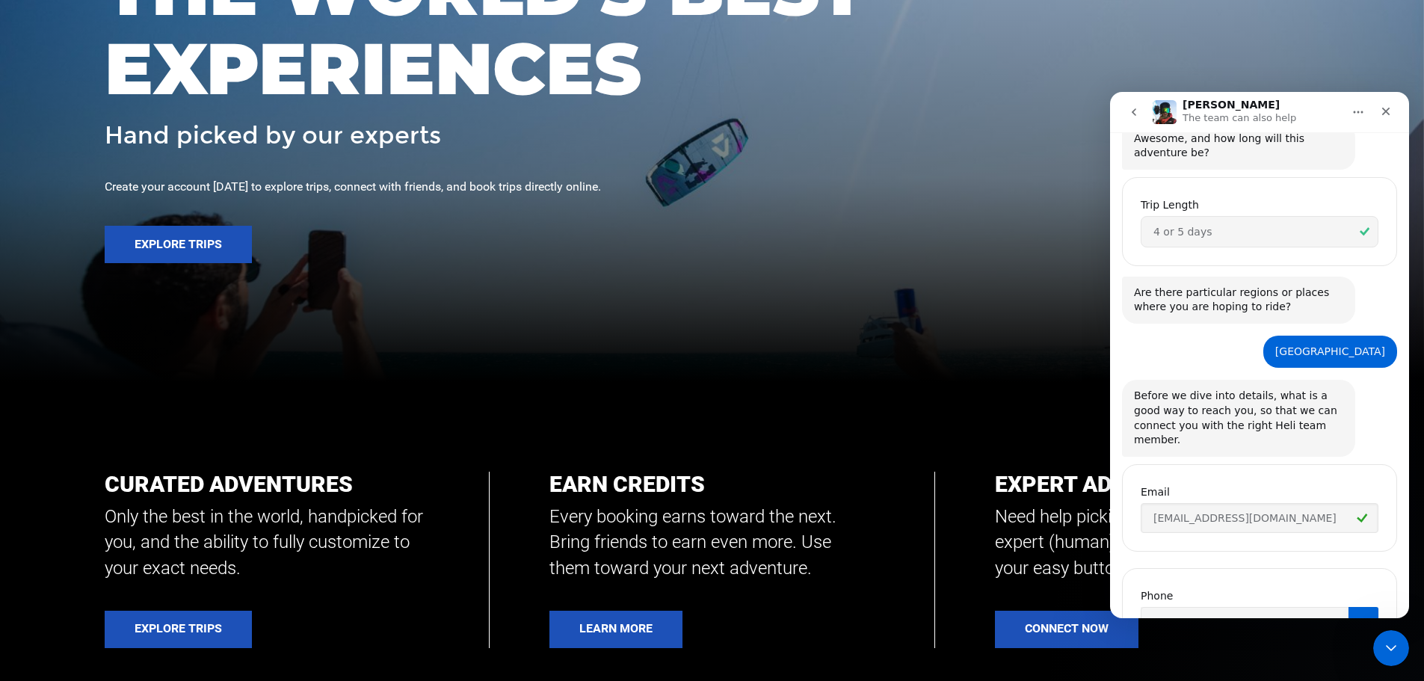
scroll to position [635, 0]
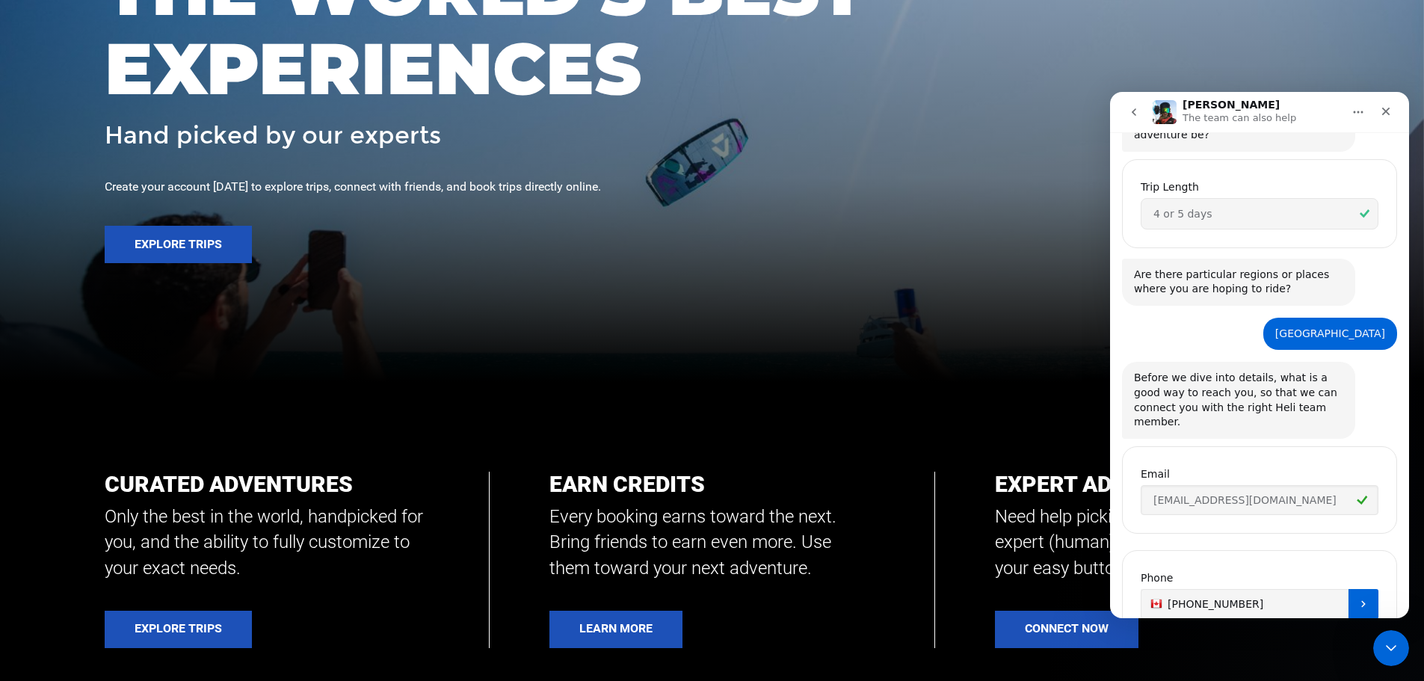
type input "[PHONE_NUMBER]"
click at [1358, 598] on icon "Submit" at bounding box center [1364, 604] width 12 height 12
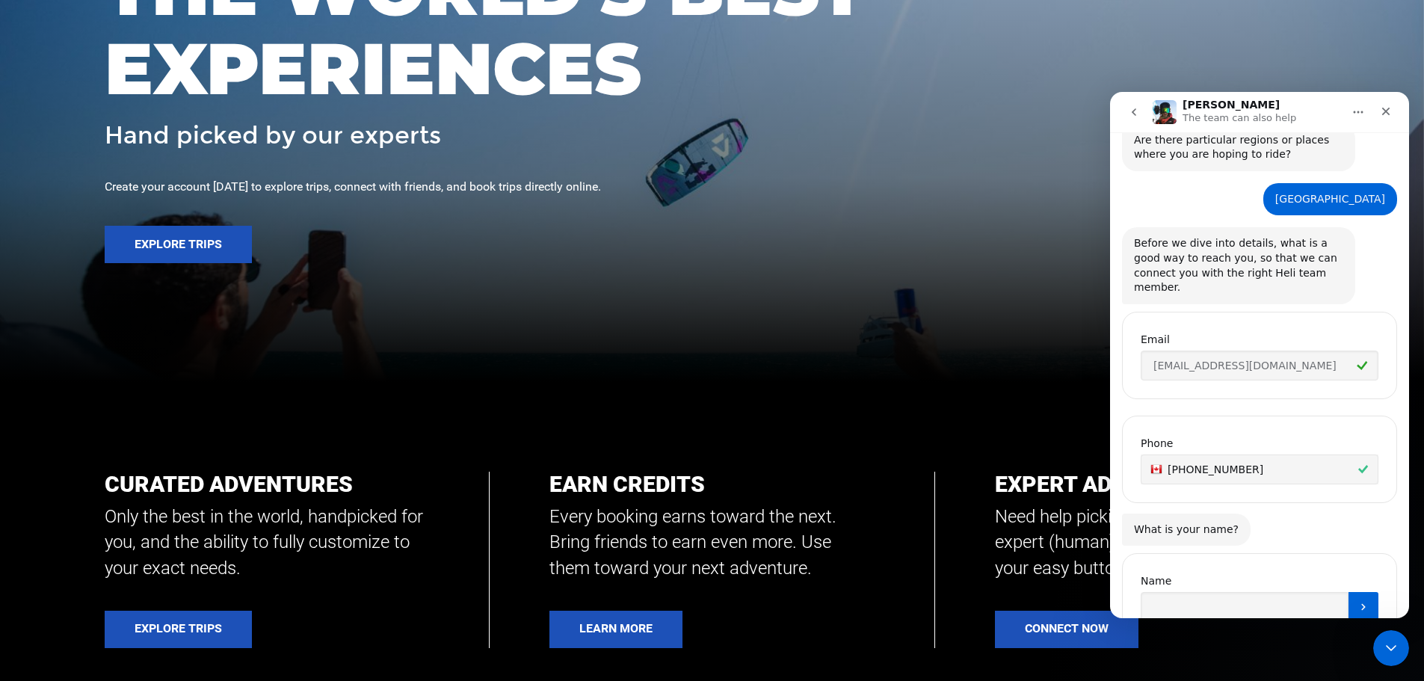
scroll to position [774, 0]
click at [1193, 588] on input "Name" at bounding box center [1245, 603] width 208 height 30
type input "jade"
click at [1349, 588] on button "Submit" at bounding box center [1364, 603] width 30 height 30
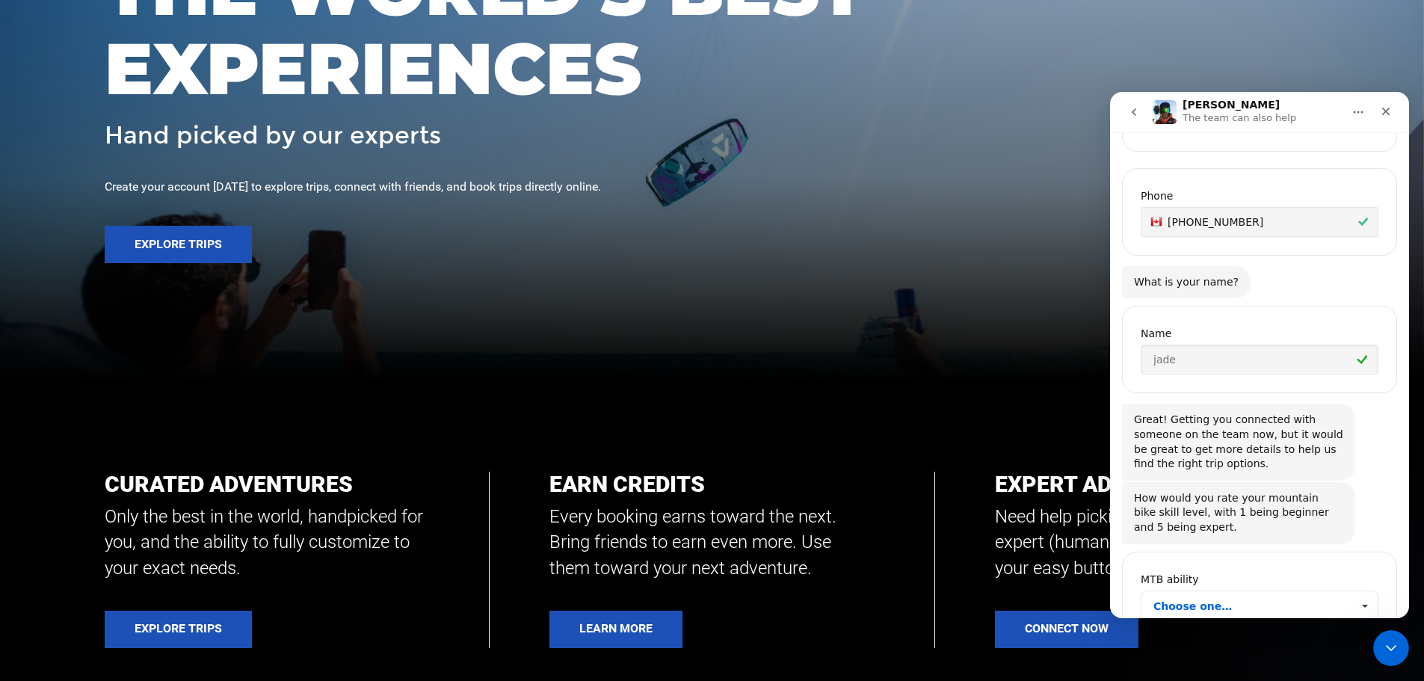
scroll to position [1020, 0]
click at [1172, 588] on span "Choose one…" at bounding box center [1253, 603] width 198 height 30
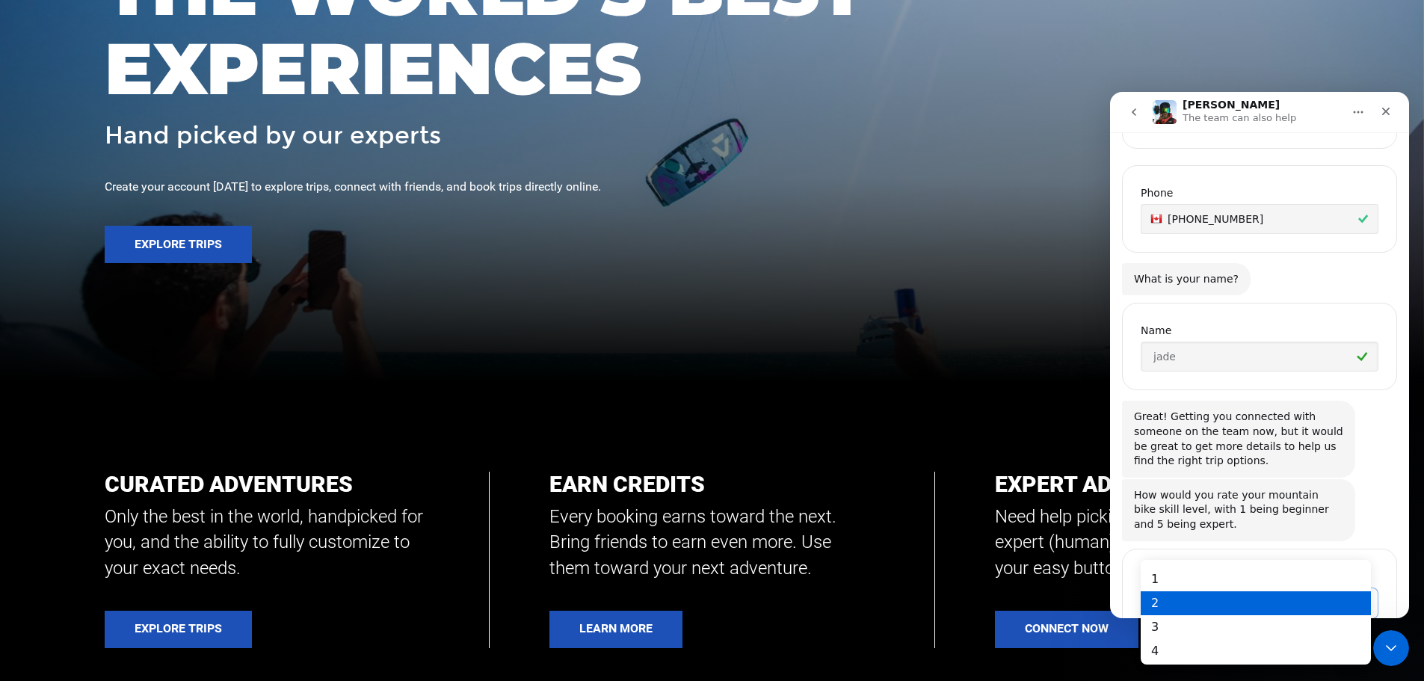
scroll to position [37, 0]
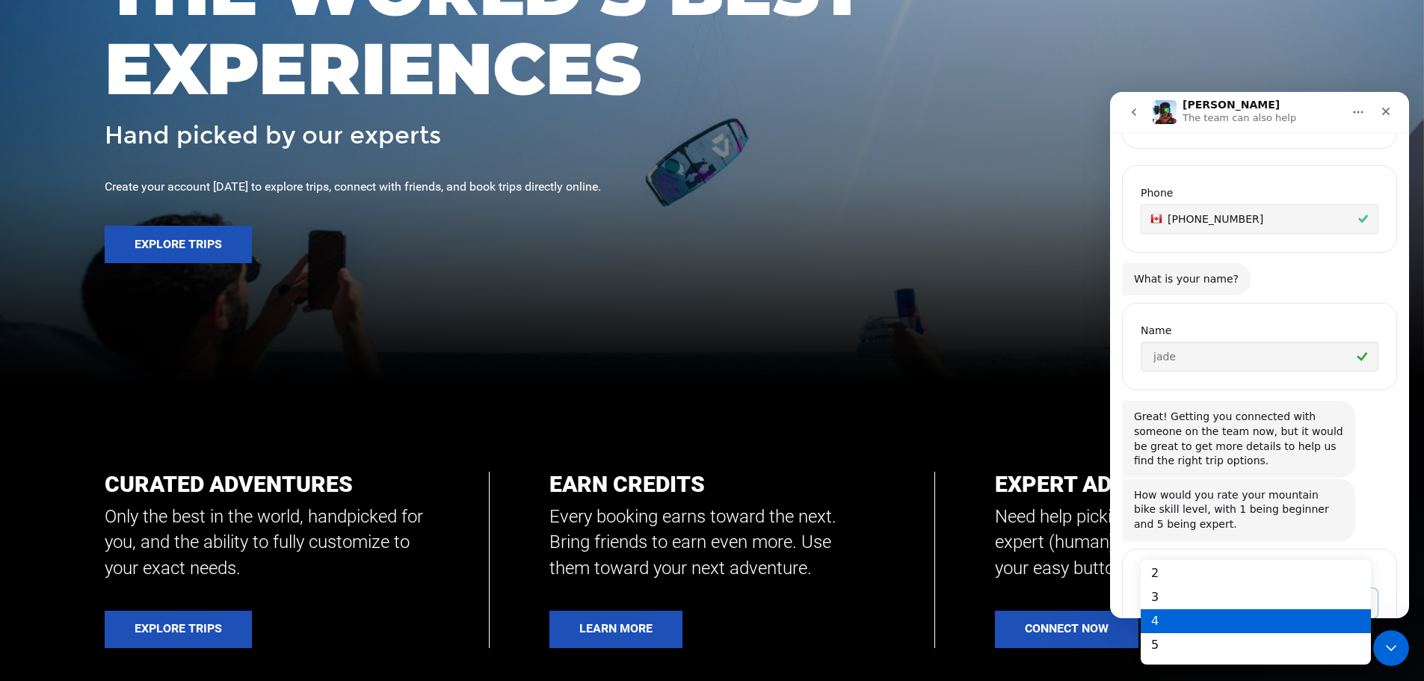
click at [1161, 612] on div "4" at bounding box center [1256, 621] width 230 height 24
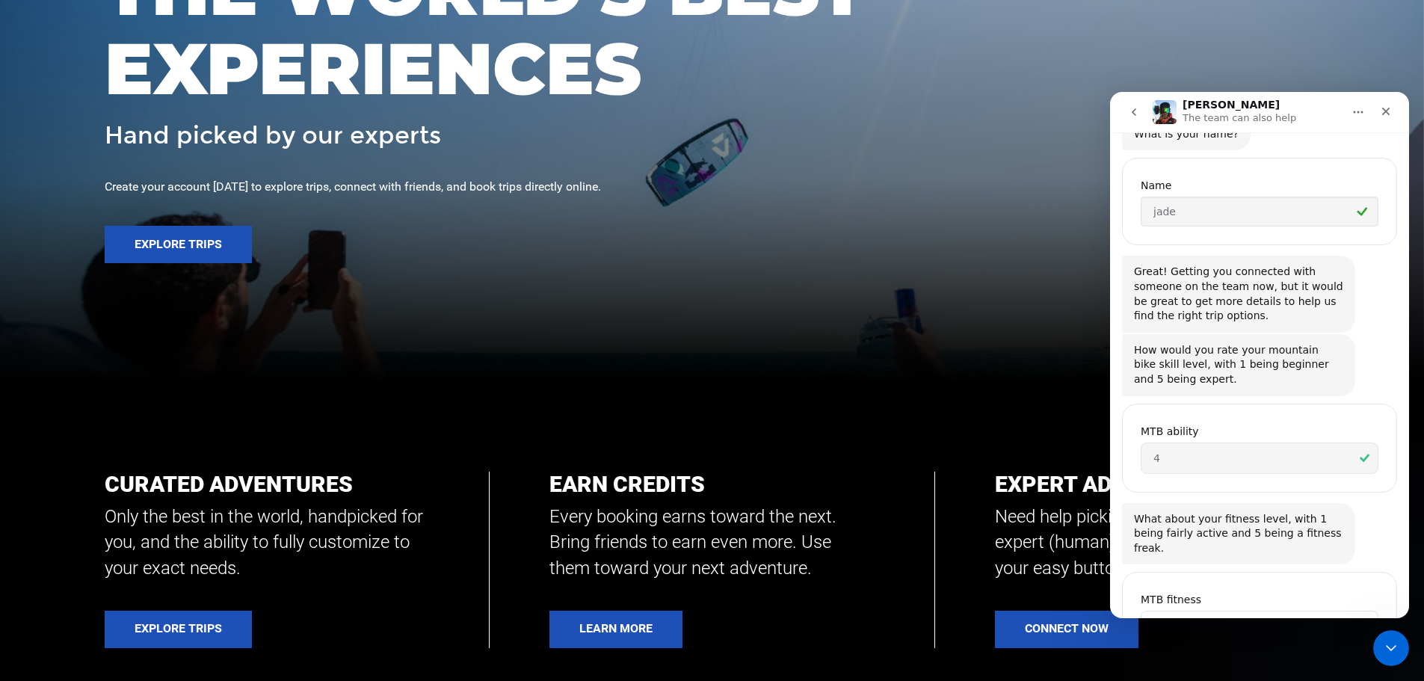
scroll to position [1175, 0]
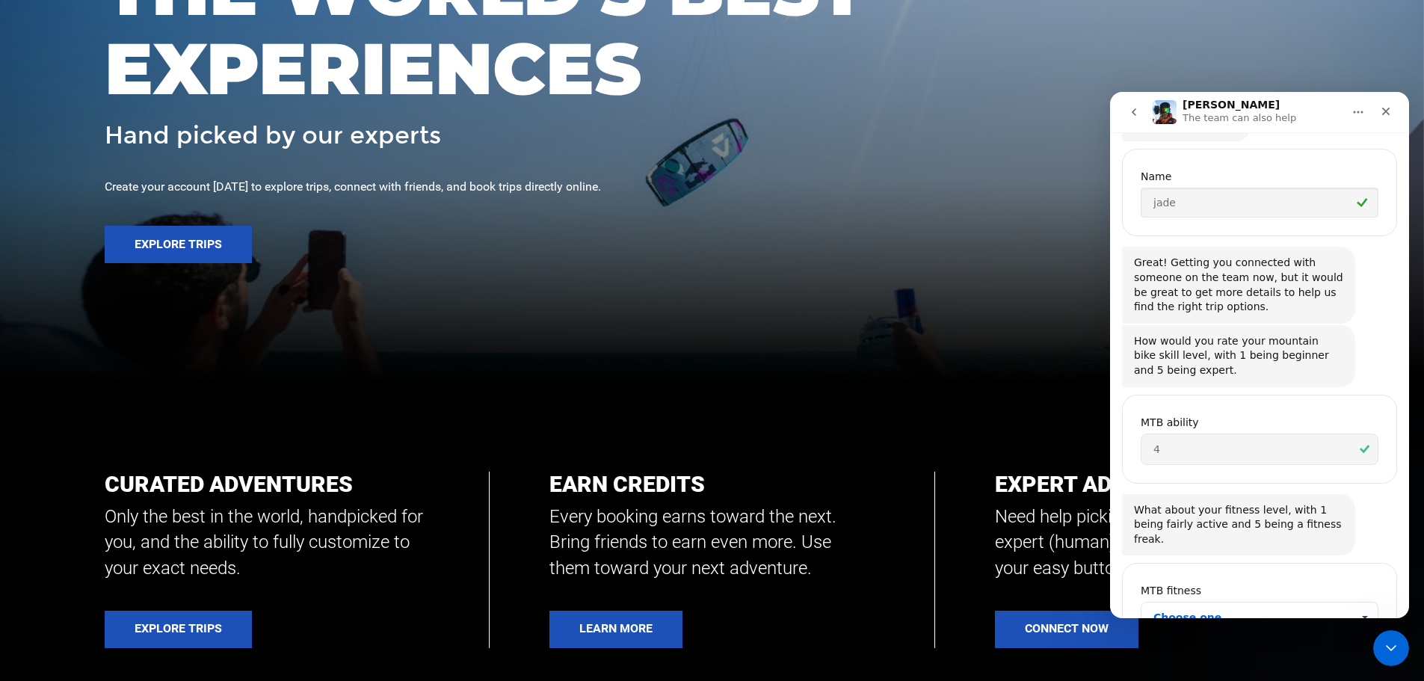
click at [1210, 603] on span "Choose one…" at bounding box center [1253, 618] width 198 height 30
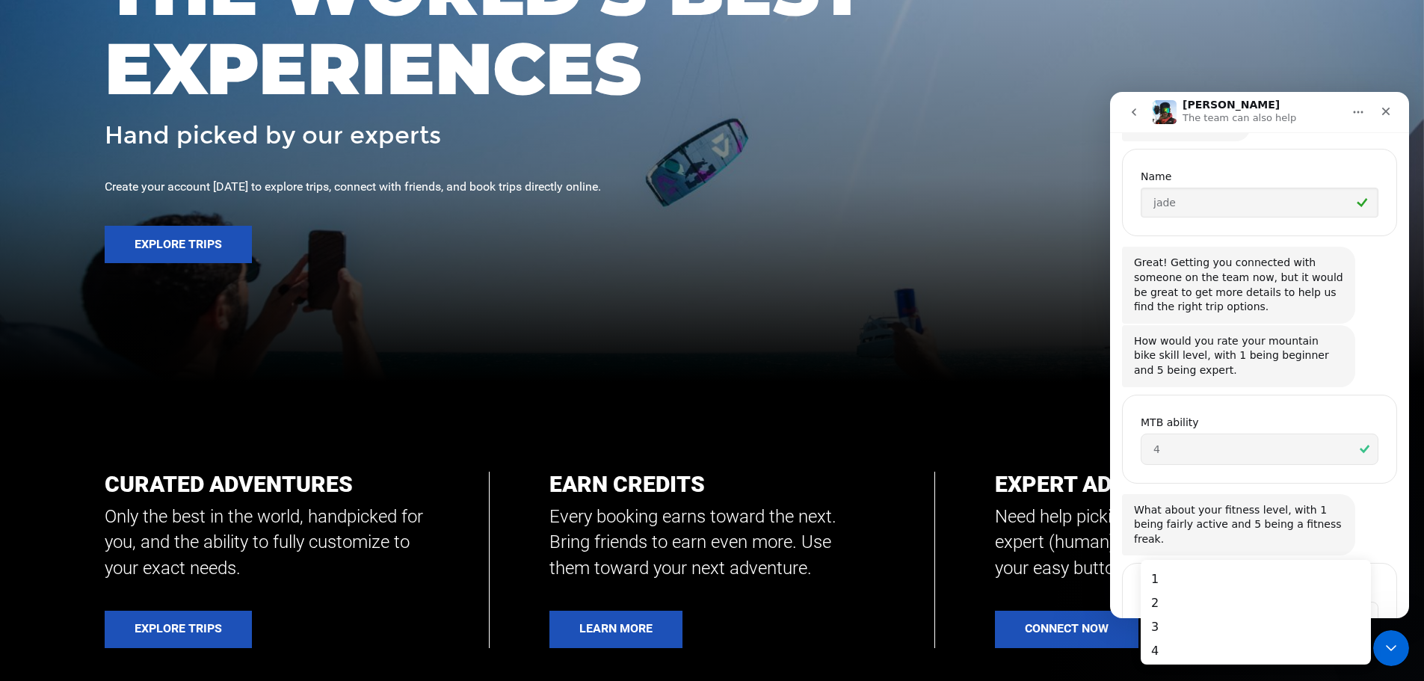
scroll to position [0, 0]
click at [1176, 650] on div "4" at bounding box center [1256, 651] width 230 height 24
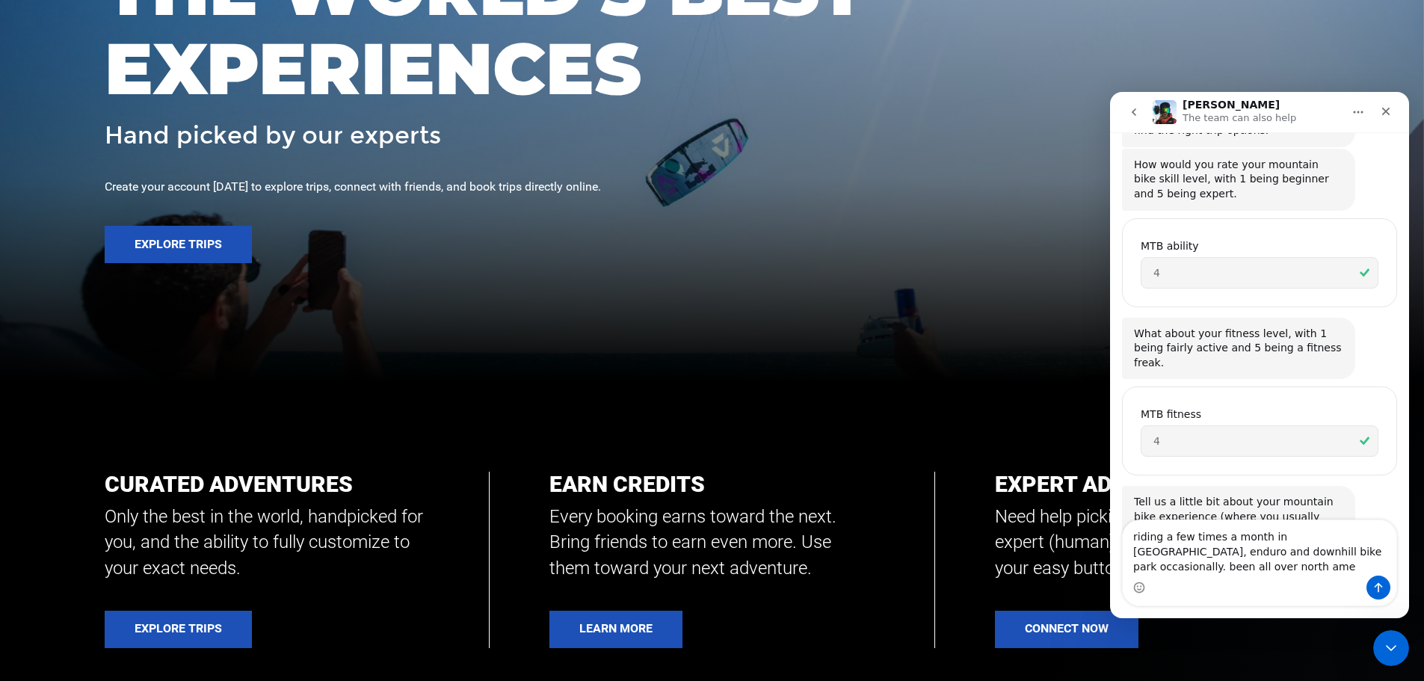
scroll to position [1366, 0]
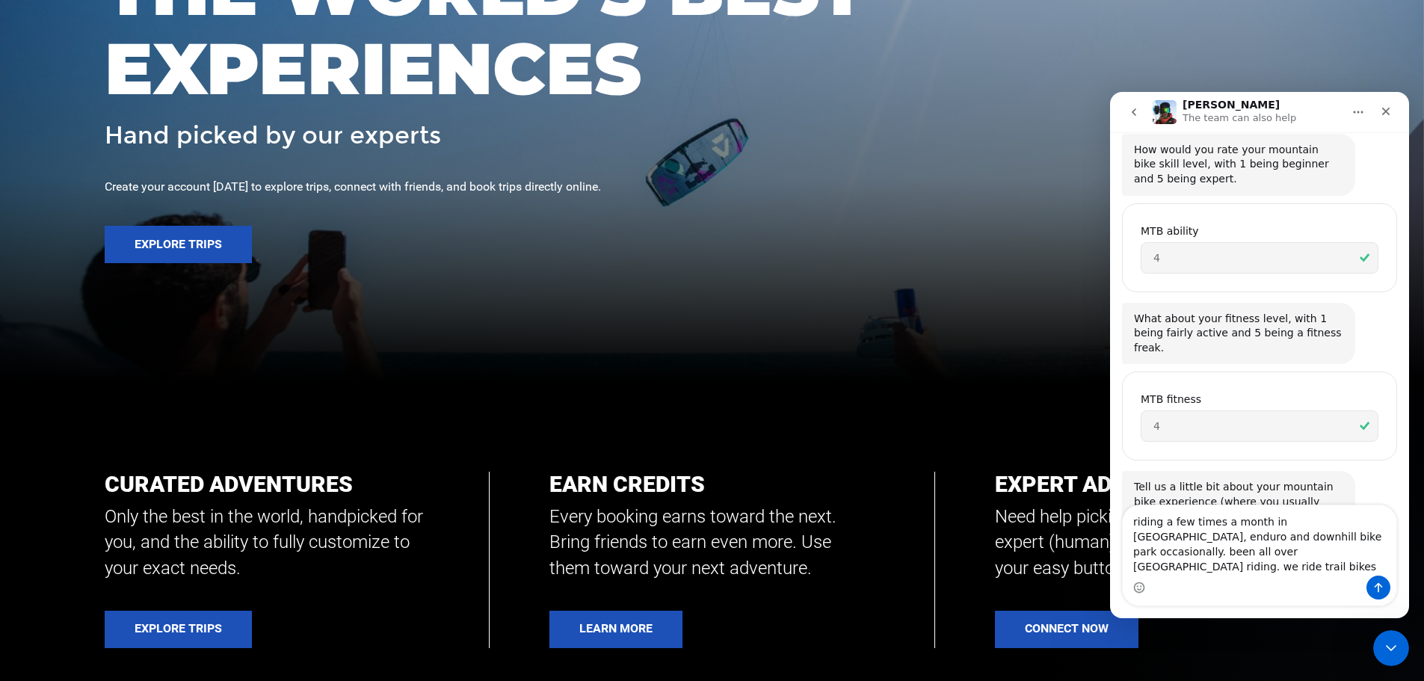
type textarea "riding a few times a month in [GEOGRAPHIC_DATA], enduro and downhill bike park …"
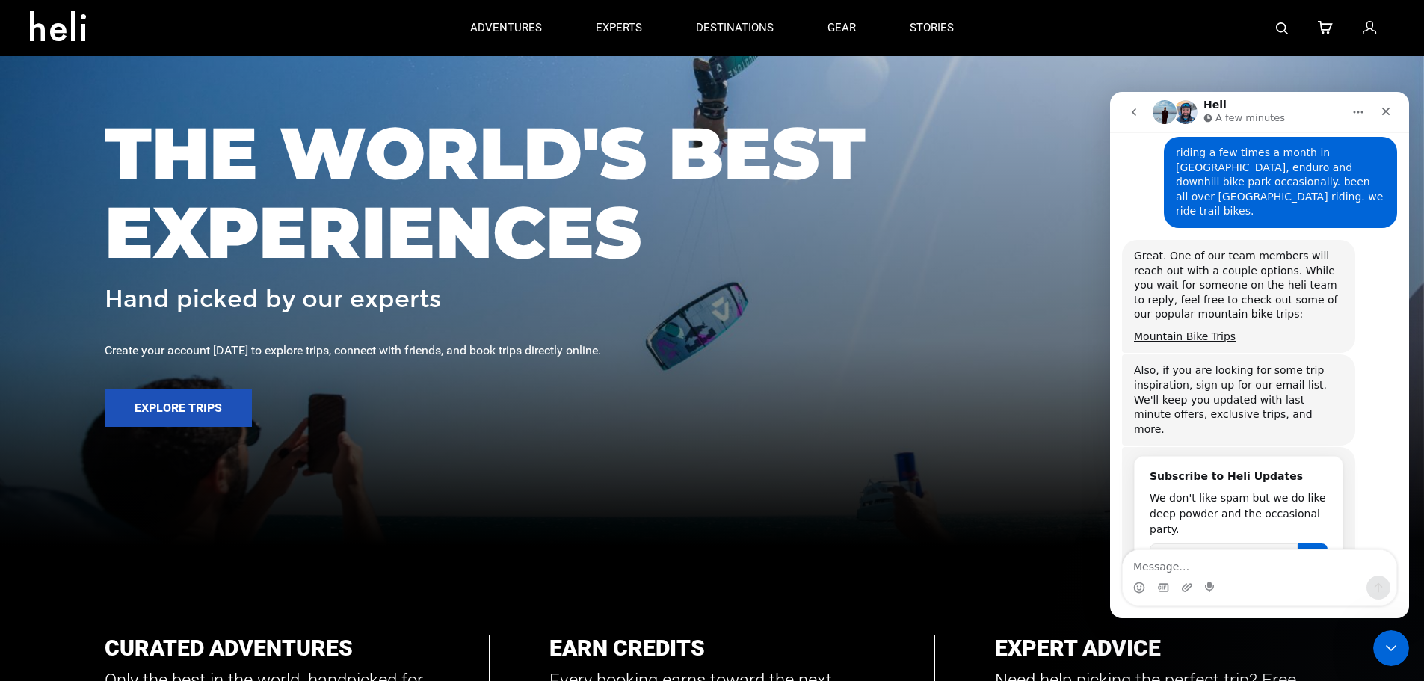
scroll to position [0, 0]
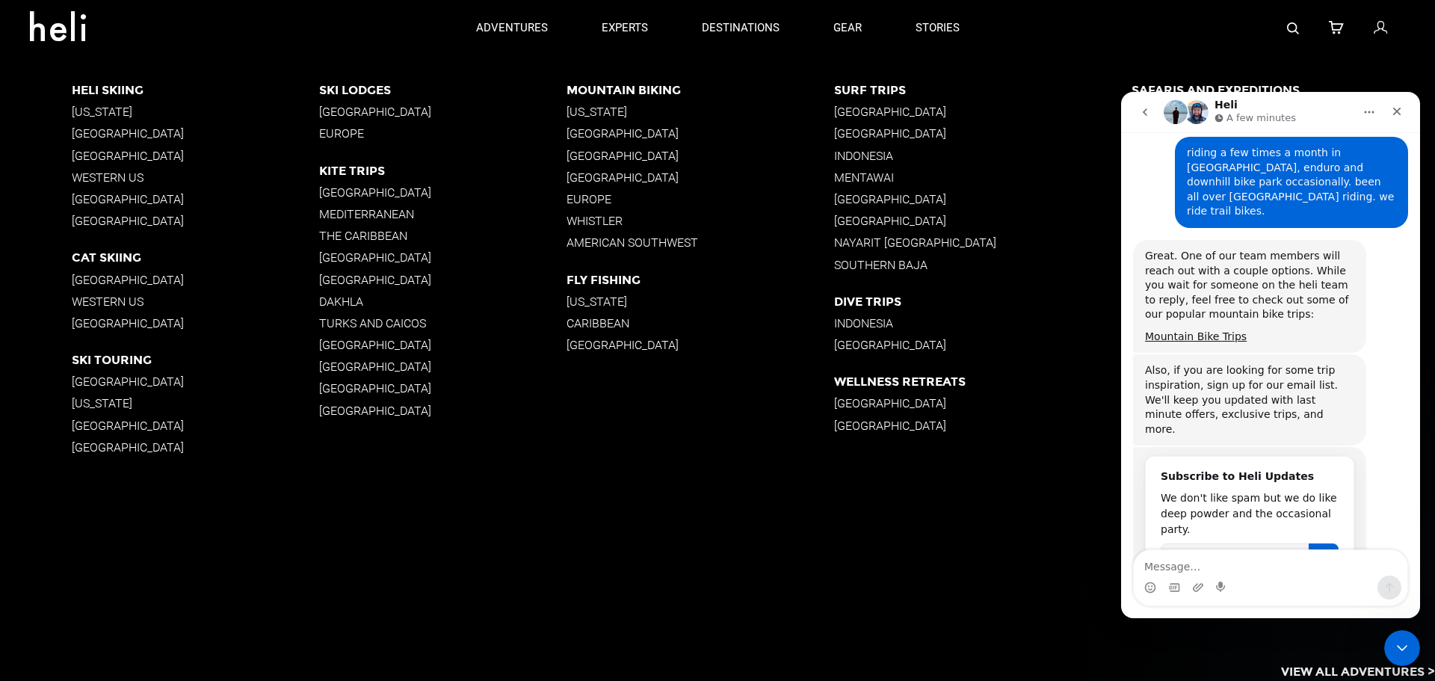
click at [592, 135] on p "[GEOGRAPHIC_DATA]" at bounding box center [700, 133] width 267 height 14
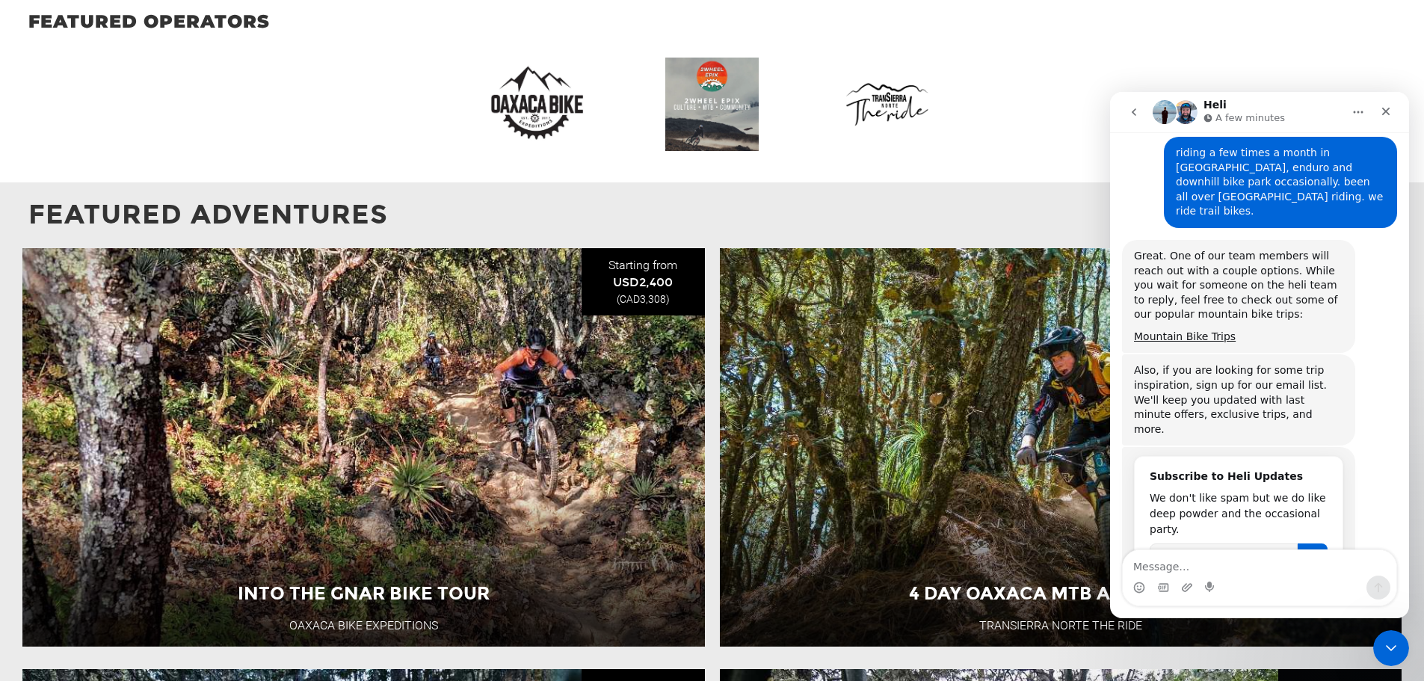
scroll to position [1346, 0]
drag, startPoint x: 529, startPoint y: 108, endPoint x: 493, endPoint y: 204, distance: 102.9
click at [493, 204] on p "Featured Adventures" at bounding box center [711, 214] width 1367 height 38
drag, startPoint x: 537, startPoint y: 111, endPoint x: 543, endPoint y: 191, distance: 81.0
click at [514, 201] on p "Featured Adventures" at bounding box center [711, 214] width 1367 height 38
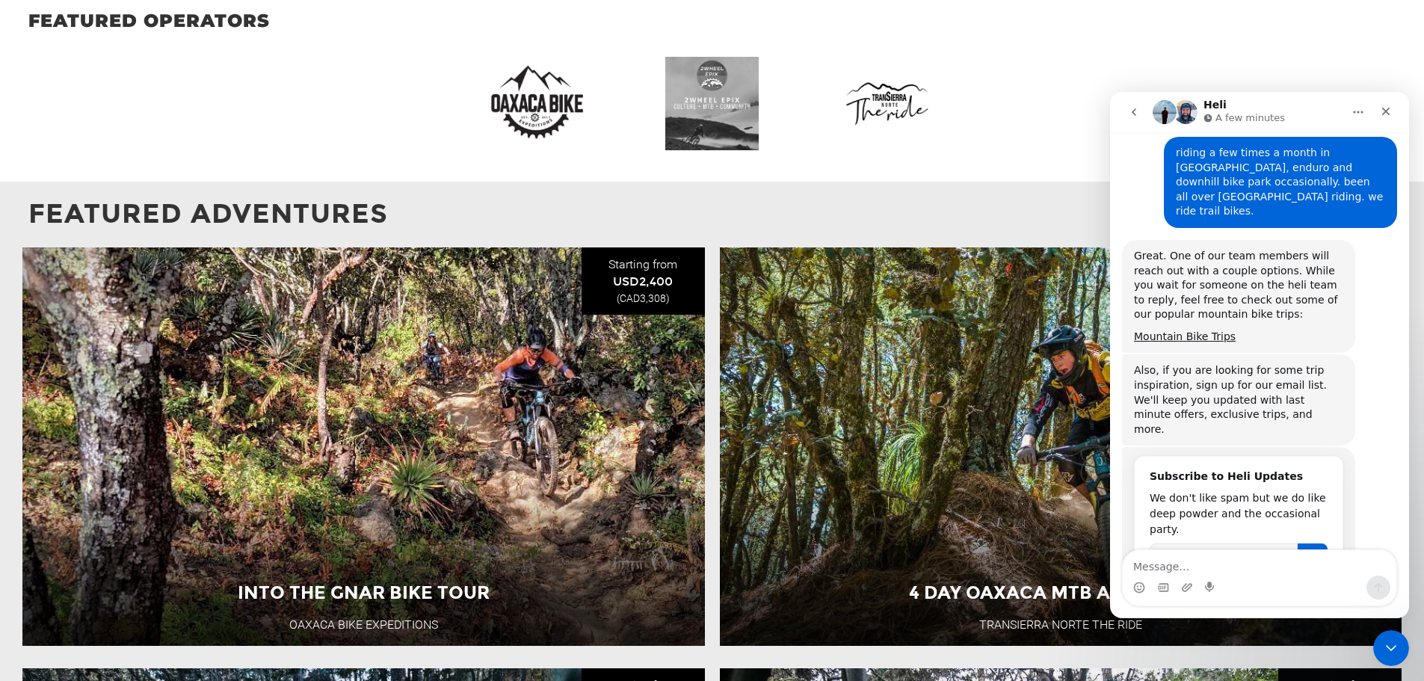
click at [721, 105] on img at bounding box center [711, 103] width 93 height 93
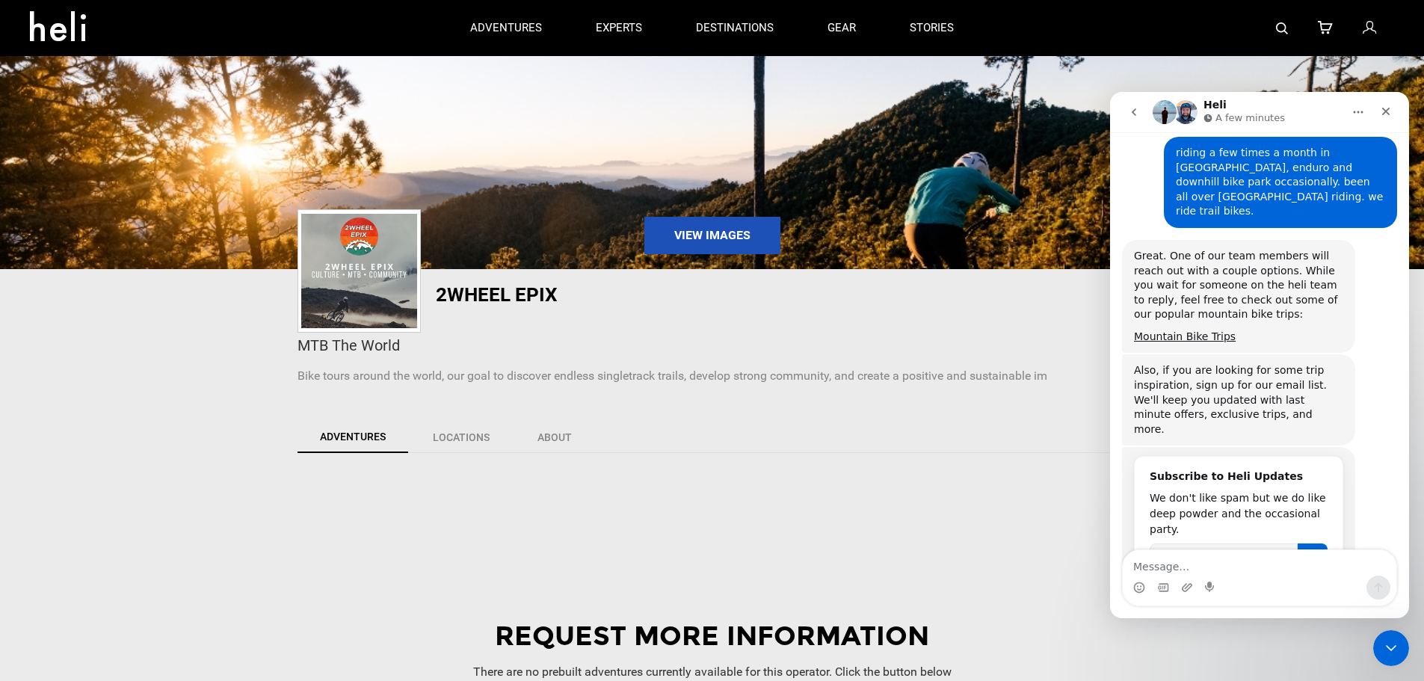
scroll to position [299, 0]
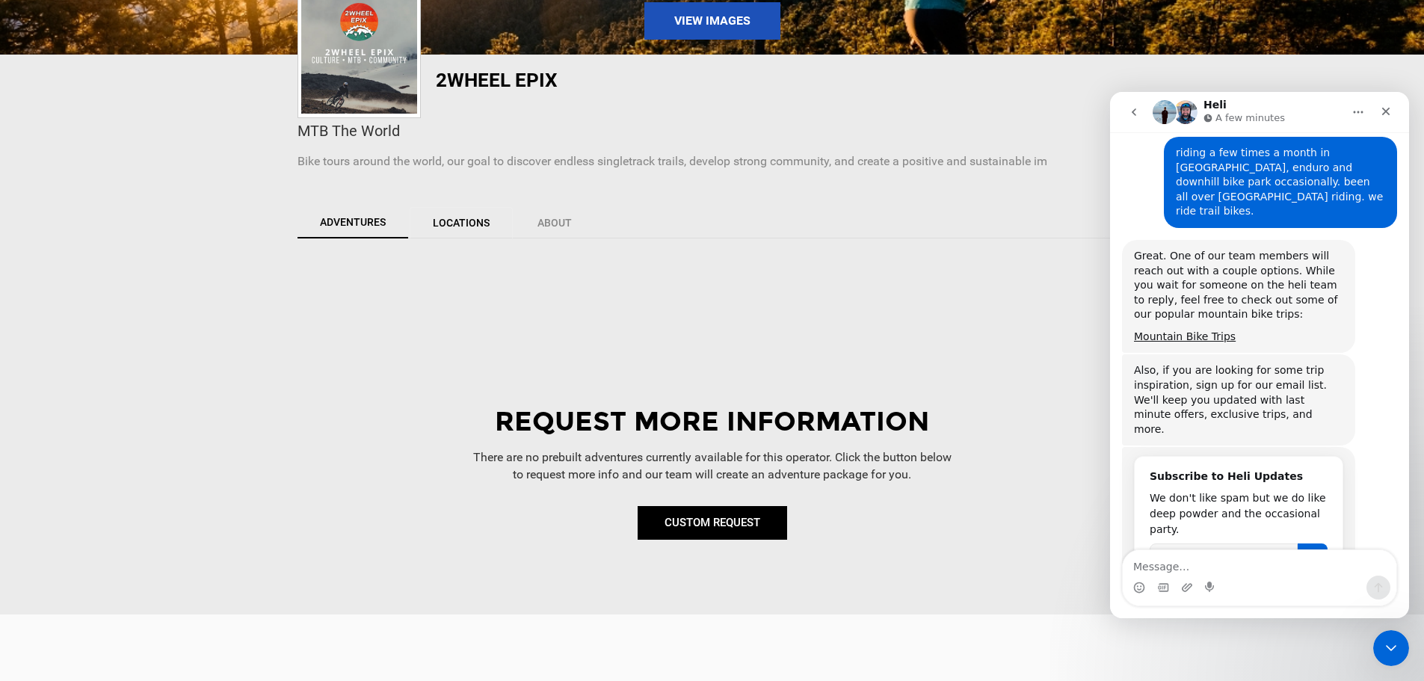
click at [449, 218] on link "Locations" at bounding box center [461, 222] width 103 height 31
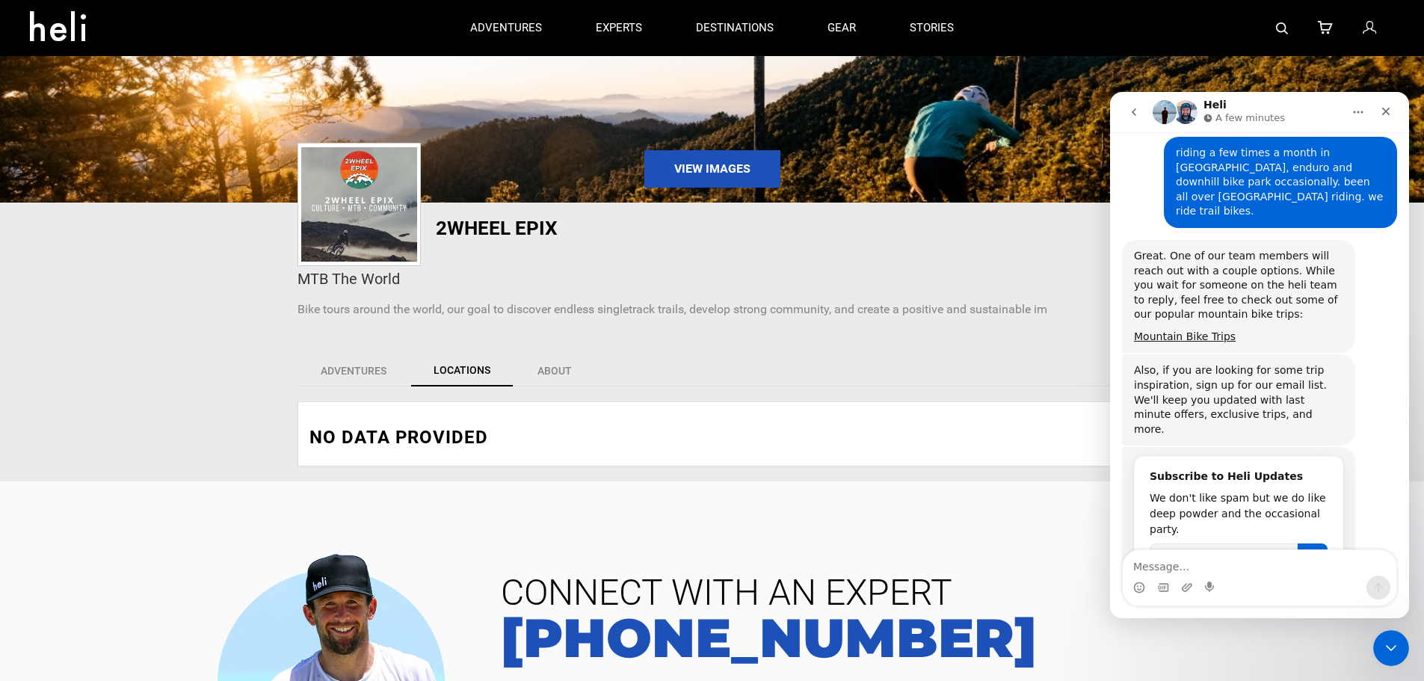
scroll to position [150, 0]
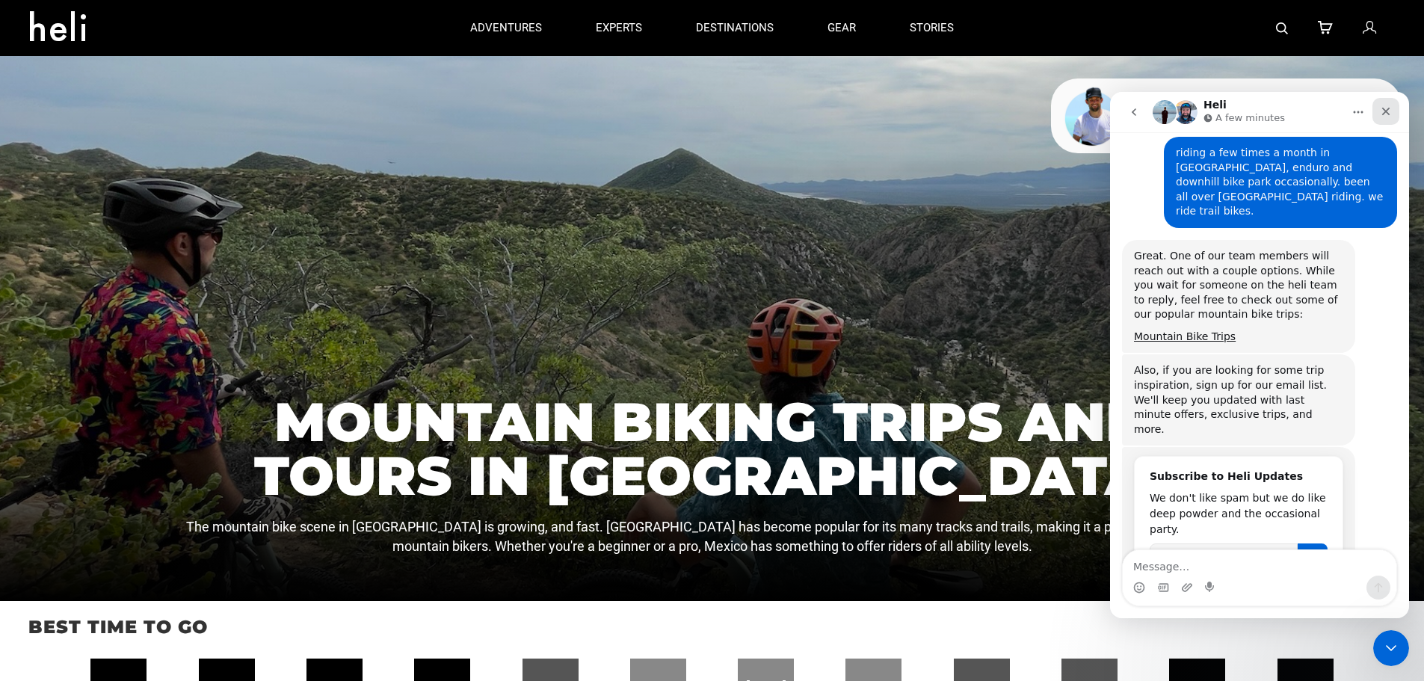
click at [1387, 107] on icon "Close" at bounding box center [1386, 111] width 12 height 12
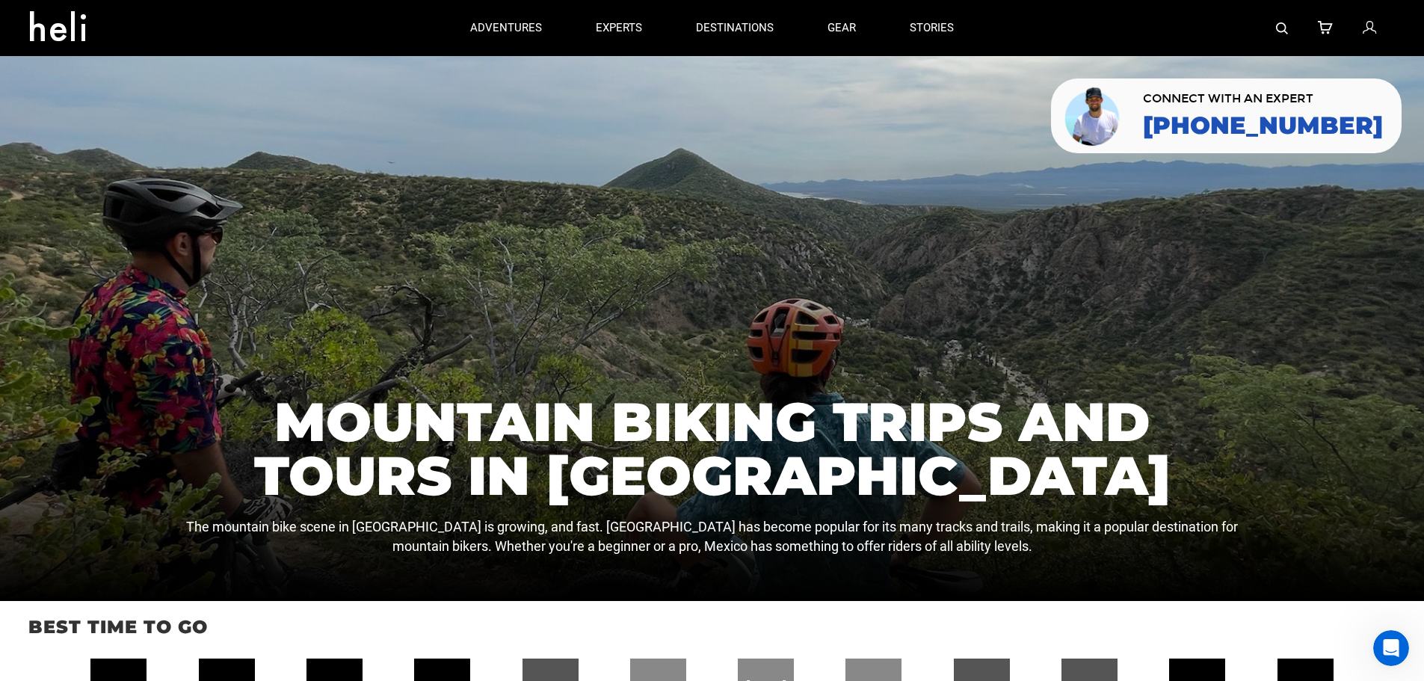
scroll to position [1818, 0]
